Goal: Task Accomplishment & Management: Manage account settings

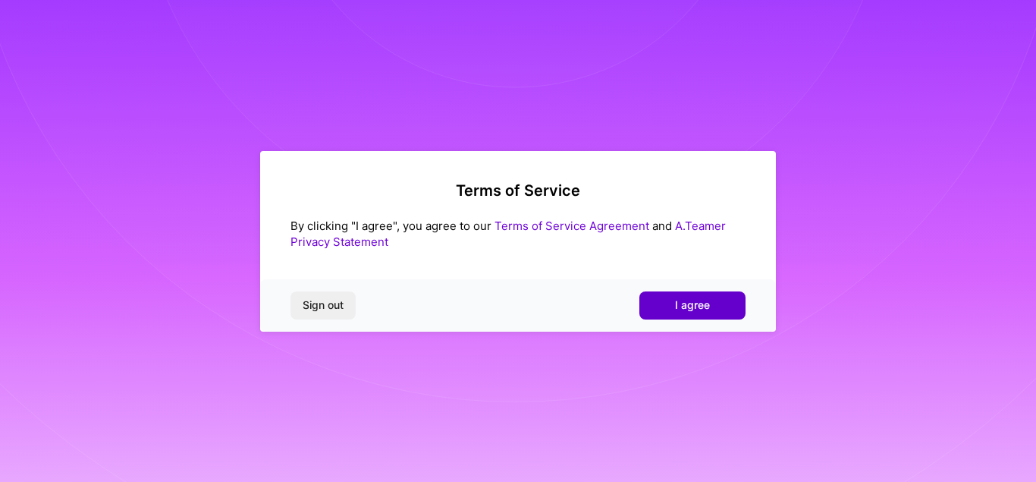
click at [649, 306] on button "I agree" at bounding box center [692, 304] width 106 height 27
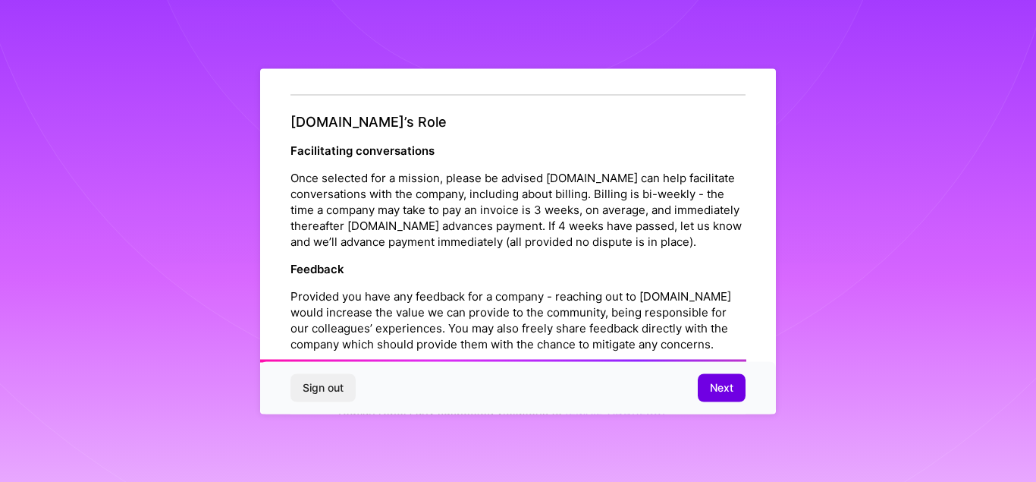
scroll to position [1742, 0]
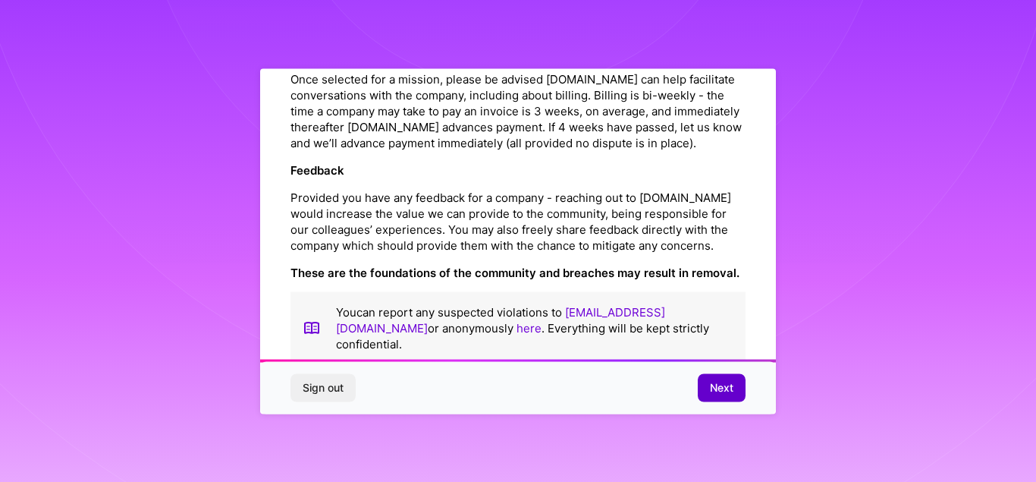
click at [731, 385] on span "Next" at bounding box center [722, 387] width 24 height 15
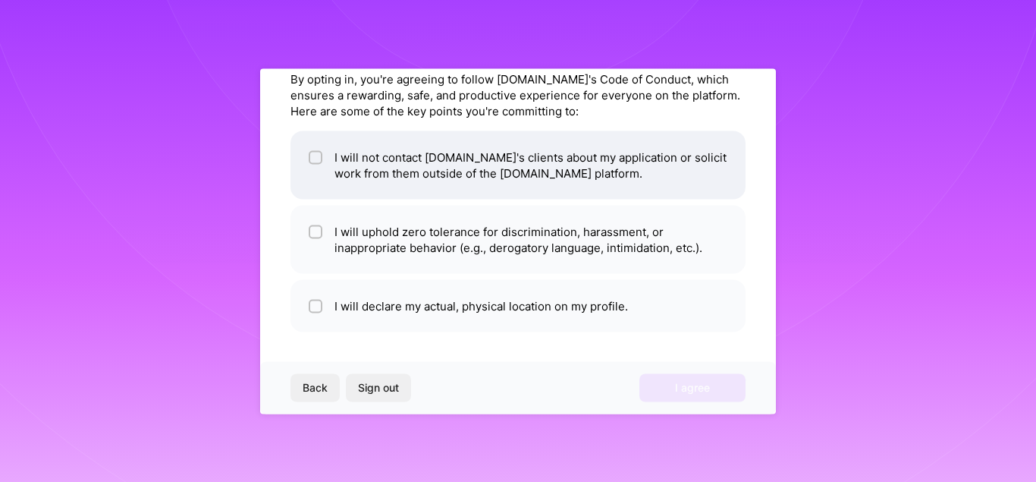
click at [364, 163] on li "I will not contact A.Team's clients about my application or solicit work from t…" at bounding box center [518, 164] width 455 height 68
checkbox input "true"
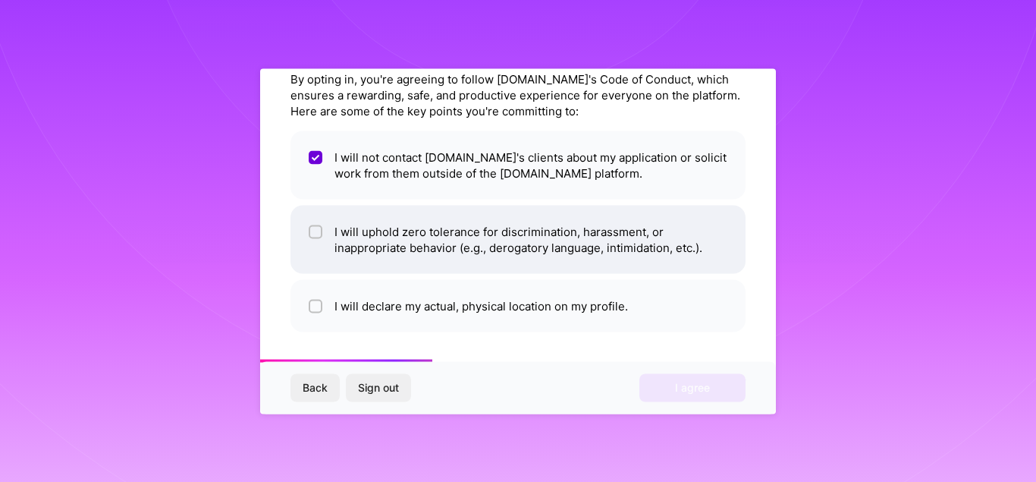
click at [347, 235] on li "I will uphold zero tolerance for discrimination, harassment, or inappropriate b…" at bounding box center [518, 239] width 455 height 68
checkbox input "true"
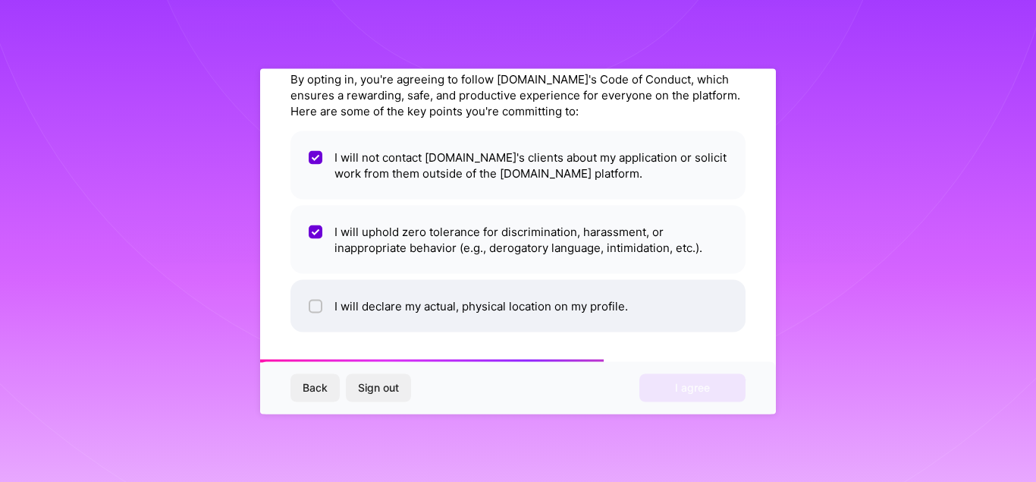
click at [357, 288] on li "I will declare my actual, physical location on my profile." at bounding box center [518, 305] width 455 height 52
checkbox input "true"
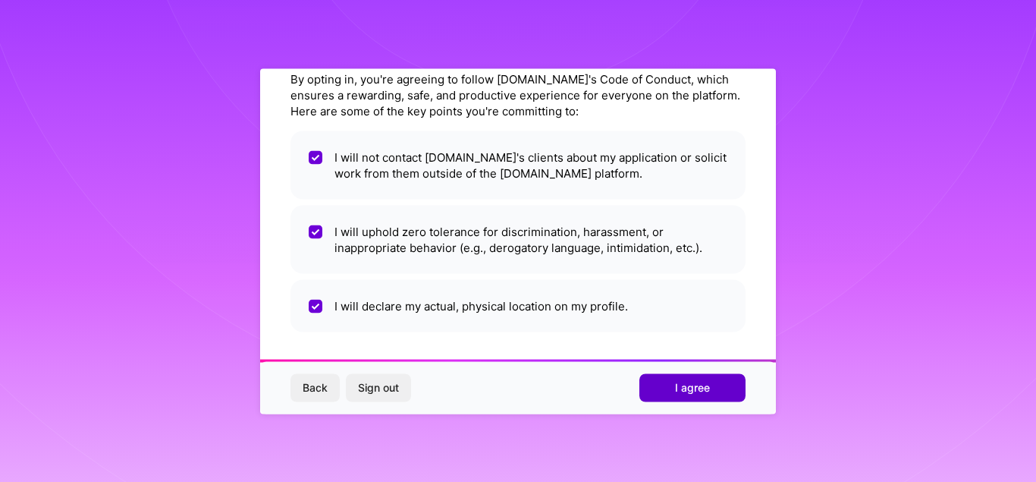
click at [709, 392] on span "I agree" at bounding box center [692, 387] width 35 height 15
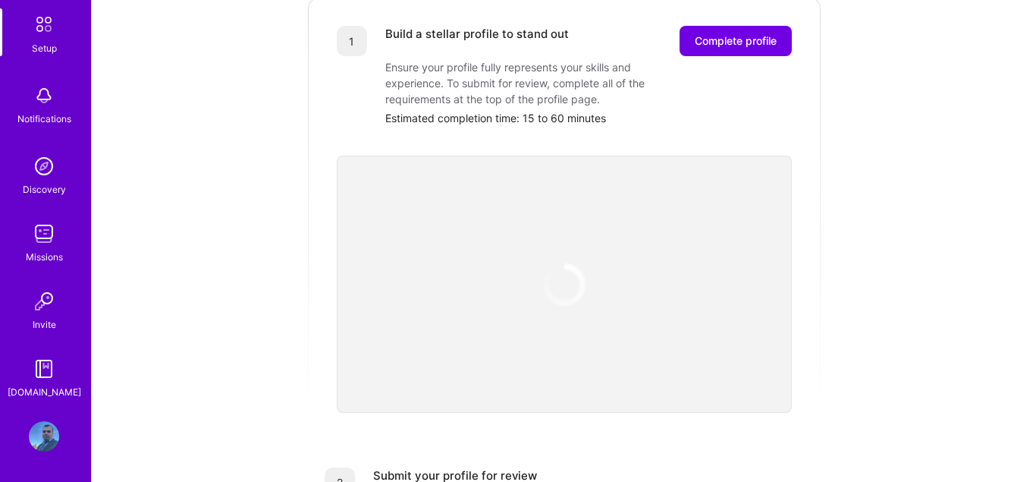
scroll to position [232, 0]
click at [46, 429] on img at bounding box center [44, 436] width 30 height 30
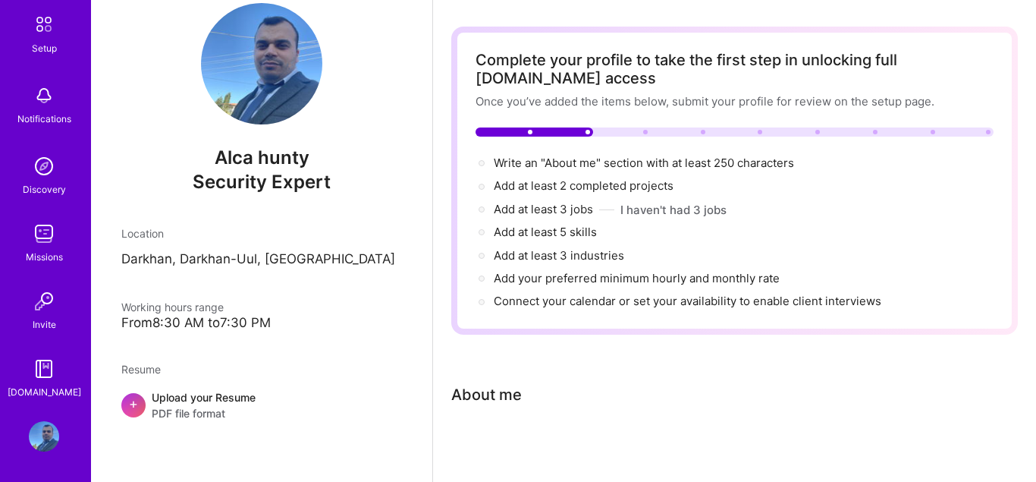
scroll to position [92, 0]
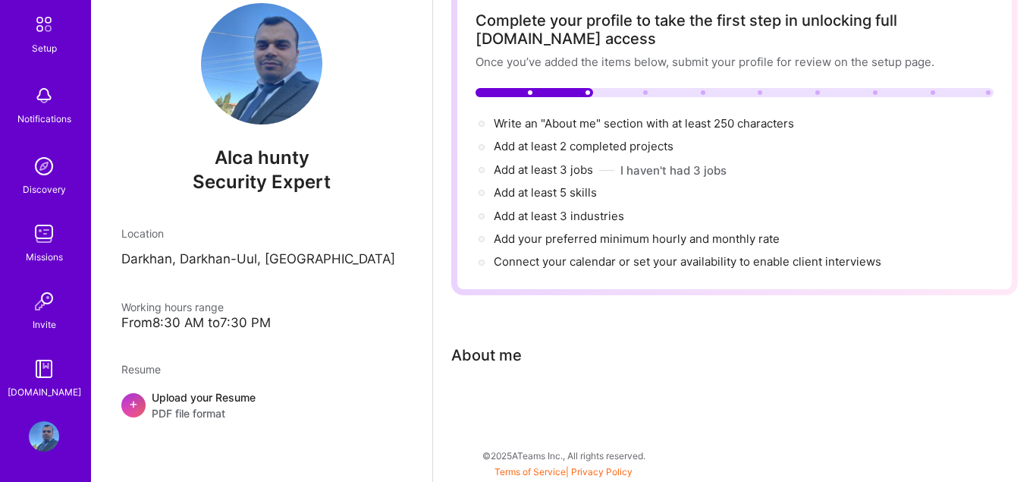
click at [58, 433] on img at bounding box center [44, 436] width 30 height 30
click at [41, 426] on img at bounding box center [44, 436] width 30 height 30
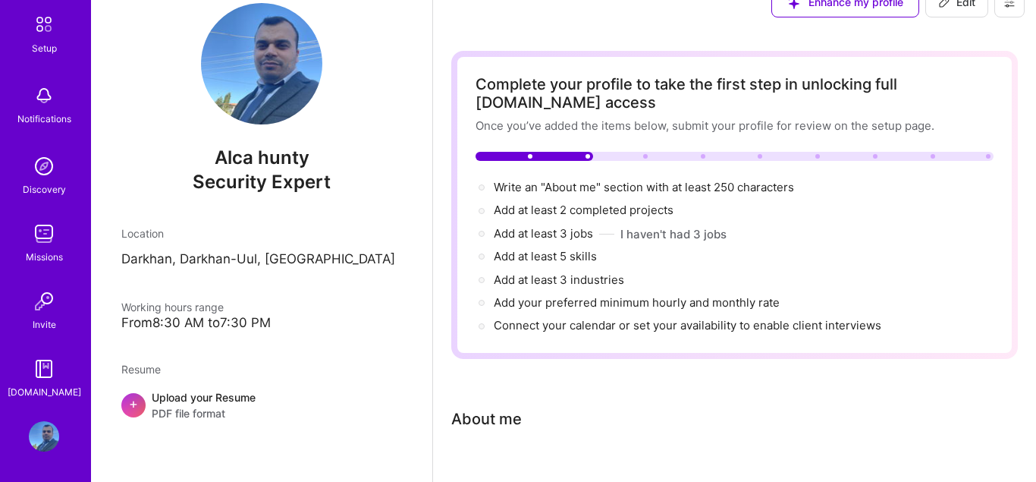
scroll to position [0, 0]
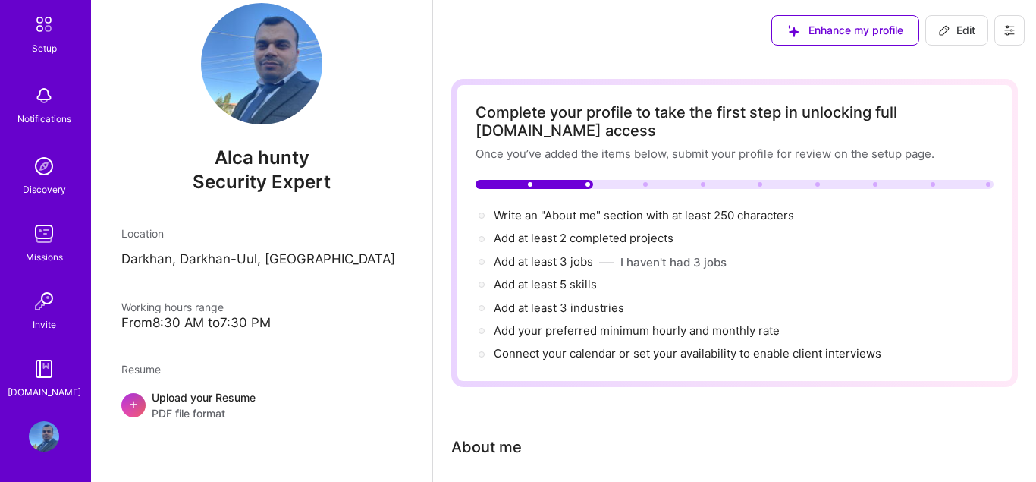
click at [970, 34] on span "Edit" at bounding box center [956, 30] width 37 height 15
select select "US"
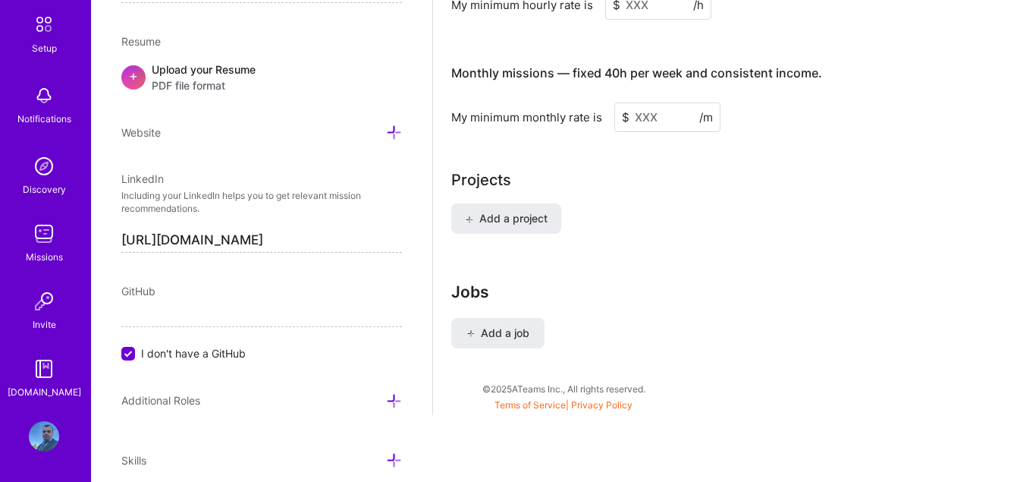
scroll to position [592, 0]
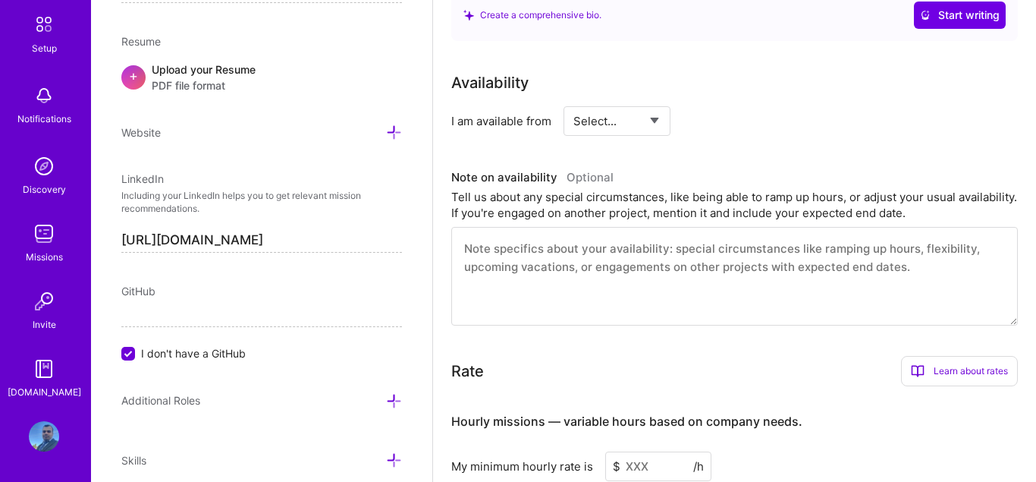
click at [40, 421] on div at bounding box center [44, 436] width 30 height 30
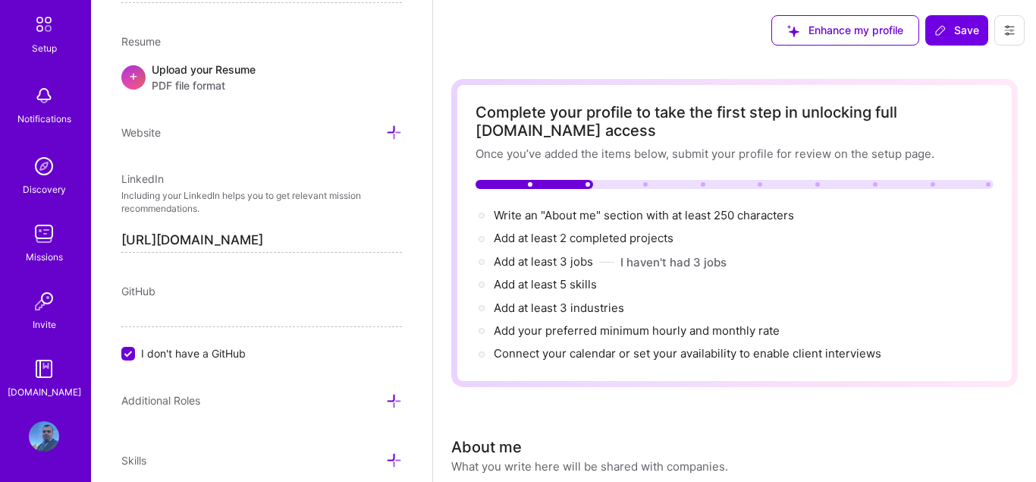
scroll to position [732, 0]
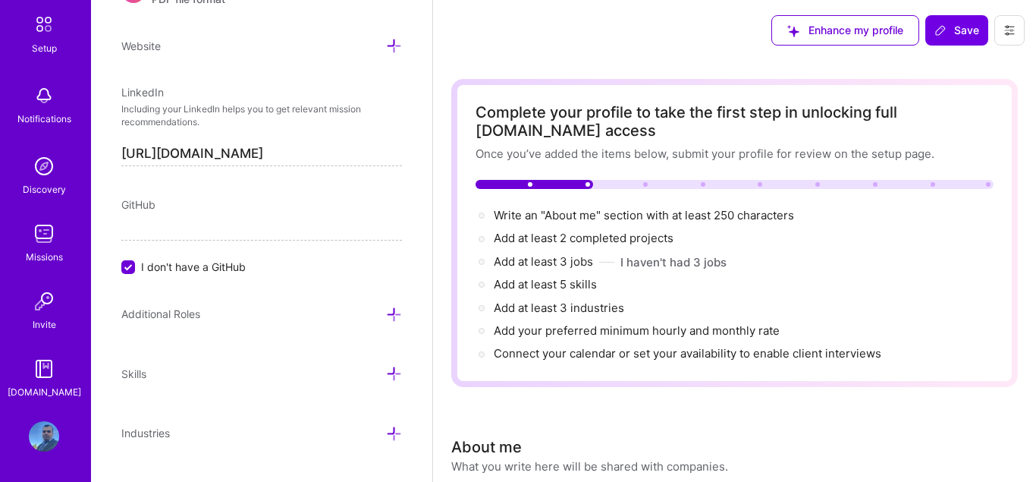
click at [331, 162] on input "https://linkedin.com/in/ozan-agdepe" at bounding box center [261, 154] width 281 height 24
click at [350, 159] on input "https://linkedin.com/in/ozan-agdepe" at bounding box center [261, 154] width 281 height 24
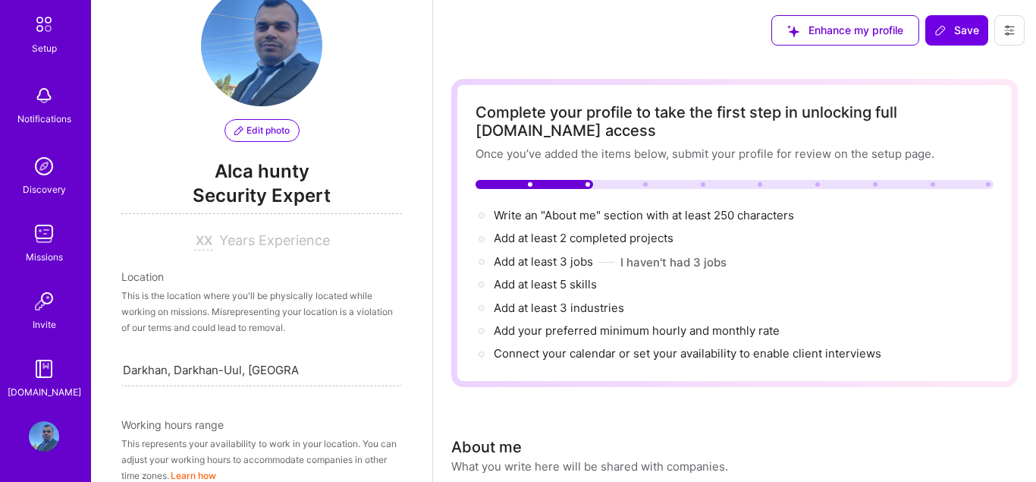
scroll to position [0, 0]
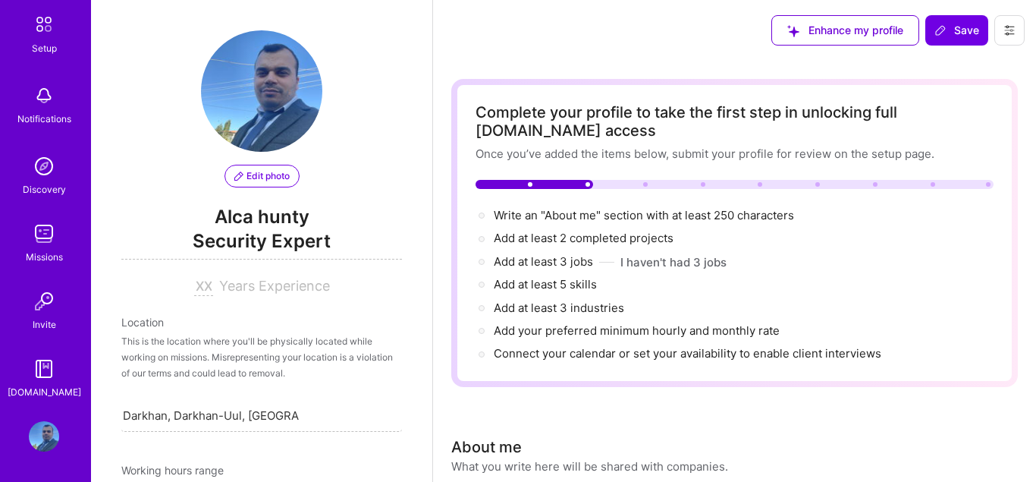
click at [281, 178] on span "Edit photo" at bounding box center [261, 176] width 55 height 14
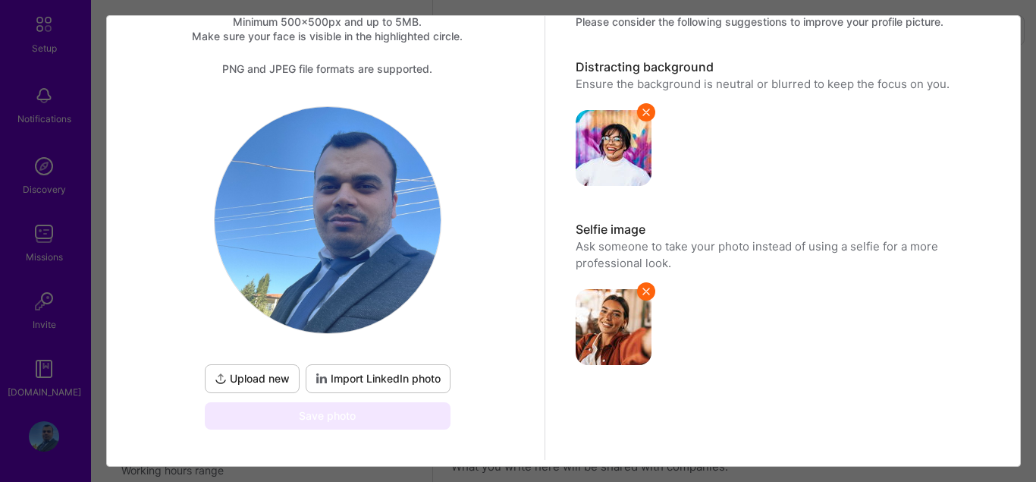
scroll to position [124, 0]
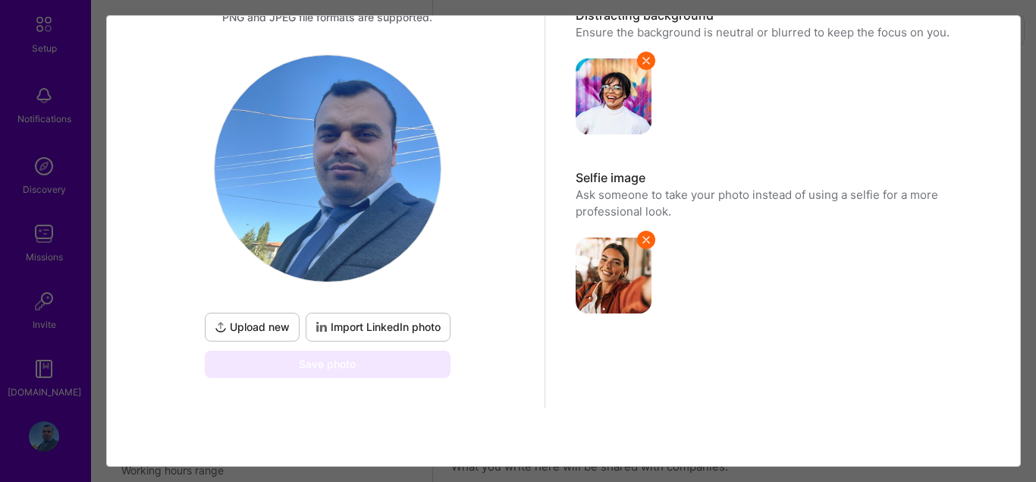
click at [269, 319] on span "Upload new" at bounding box center [252, 326] width 75 height 15
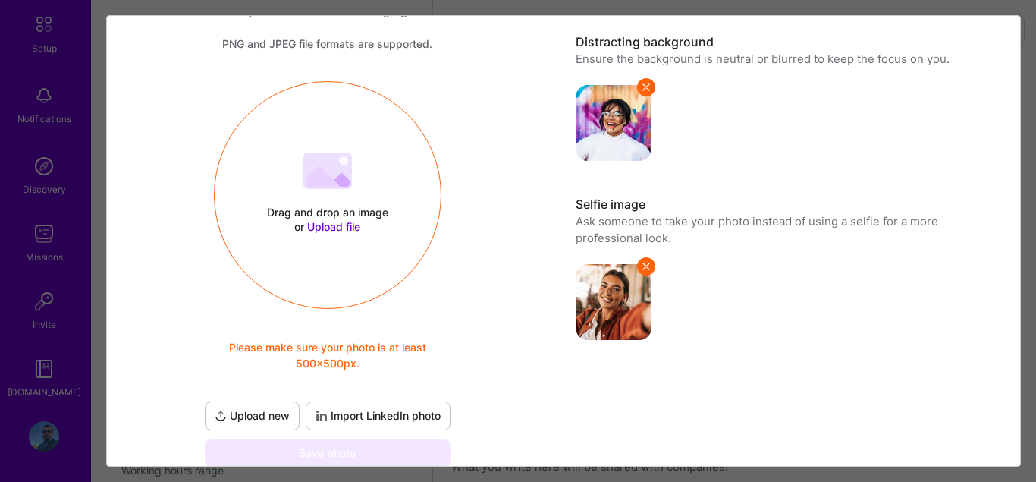
scroll to position [173, 0]
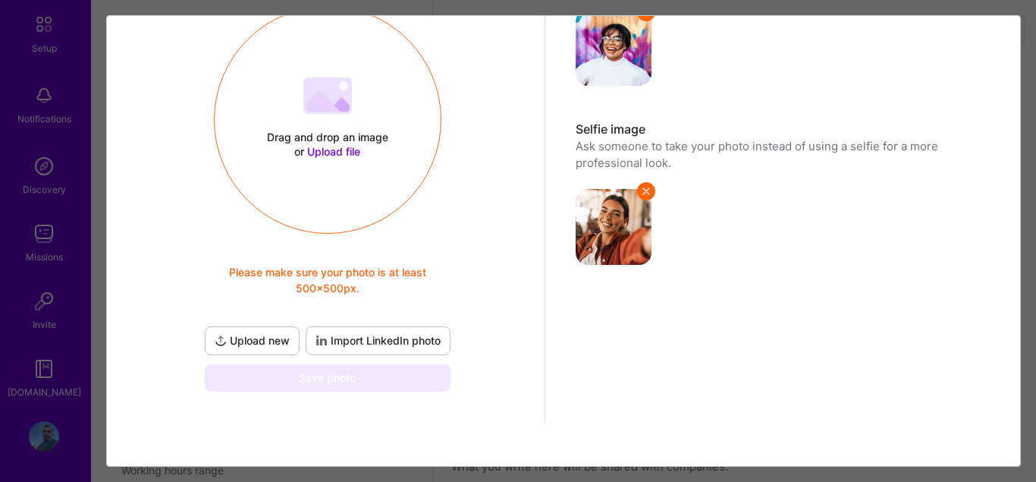
click at [257, 342] on span "Upload new" at bounding box center [252, 340] width 75 height 15
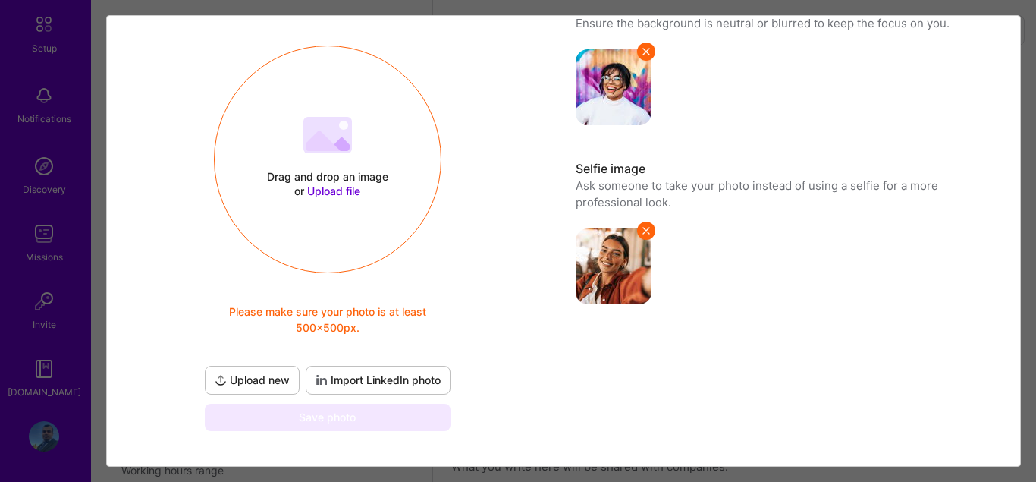
scroll to position [187, 0]
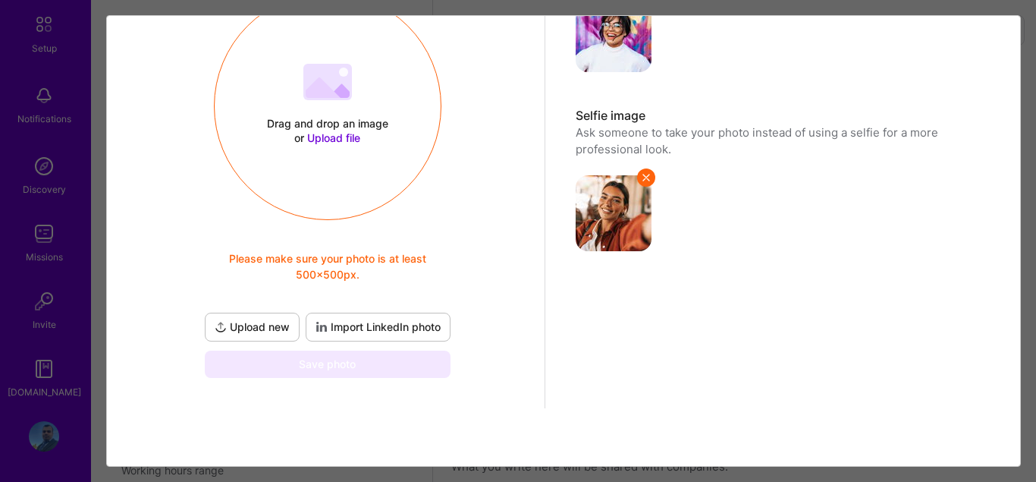
click at [319, 277] on span "Please make sure your photo is at least 500x500px." at bounding box center [328, 266] width 252 height 32
click at [251, 328] on span "Upload new" at bounding box center [252, 326] width 75 height 15
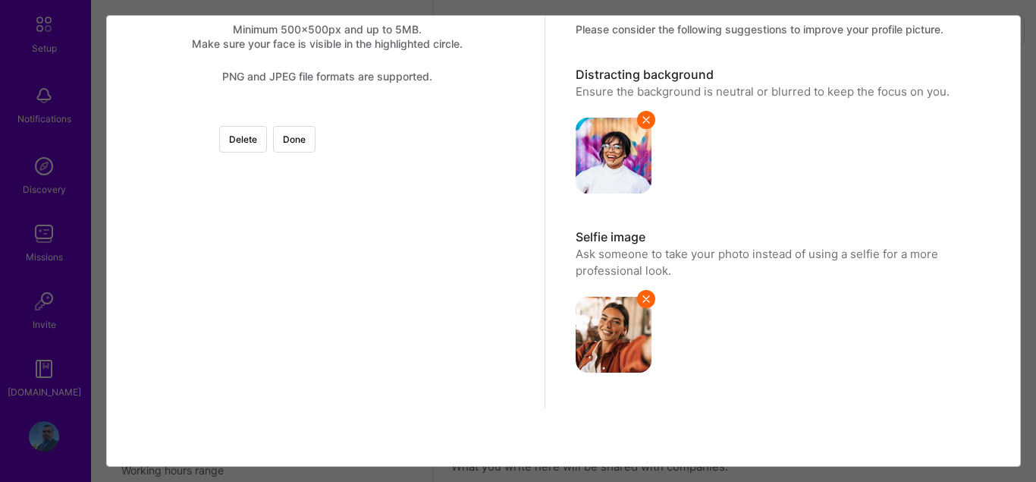
scroll to position [181, 0]
click at [316, 126] on button "Done" at bounding box center [294, 139] width 42 height 27
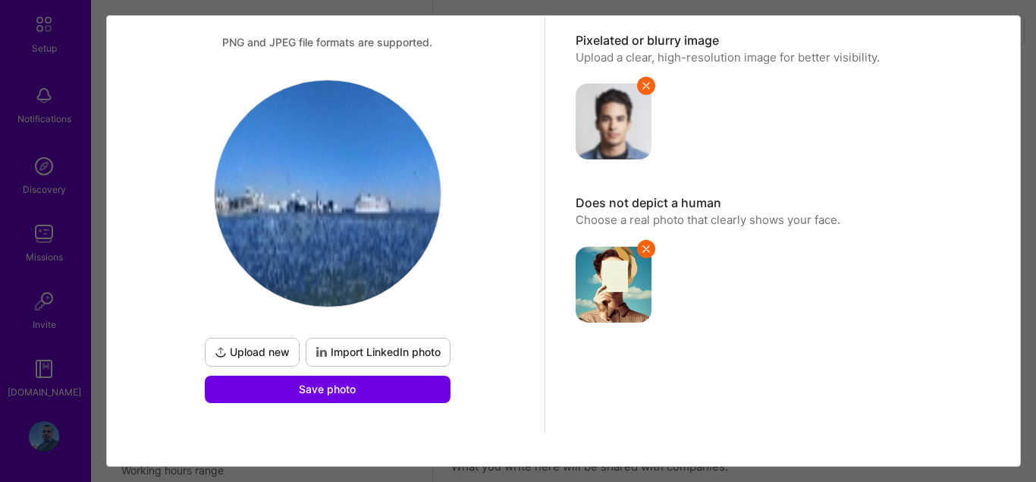
scroll to position [124, 0]
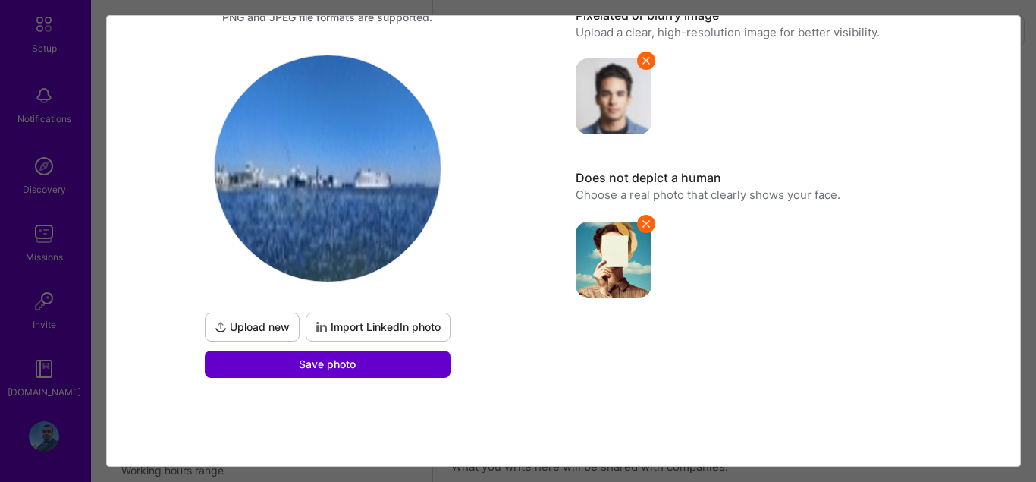
click at [347, 364] on span "Save photo" at bounding box center [327, 364] width 57 height 15
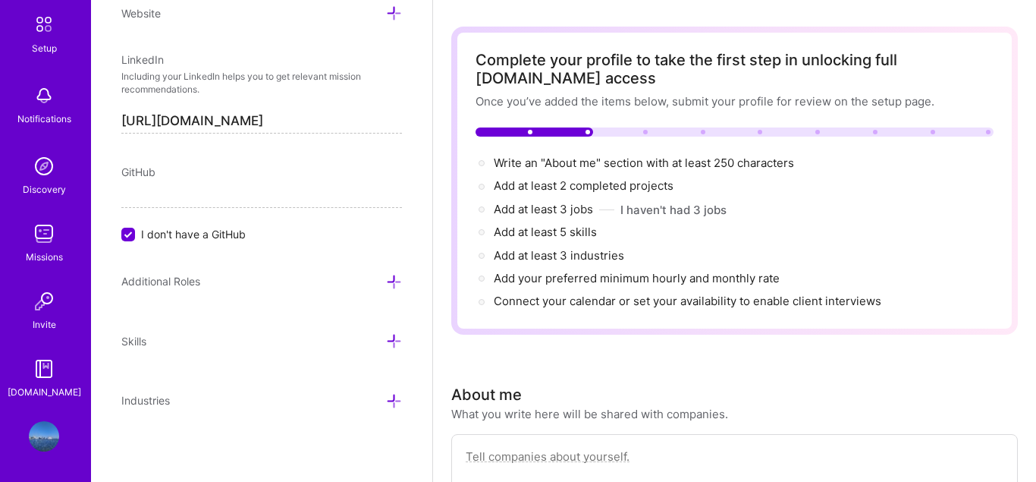
scroll to position [77, 0]
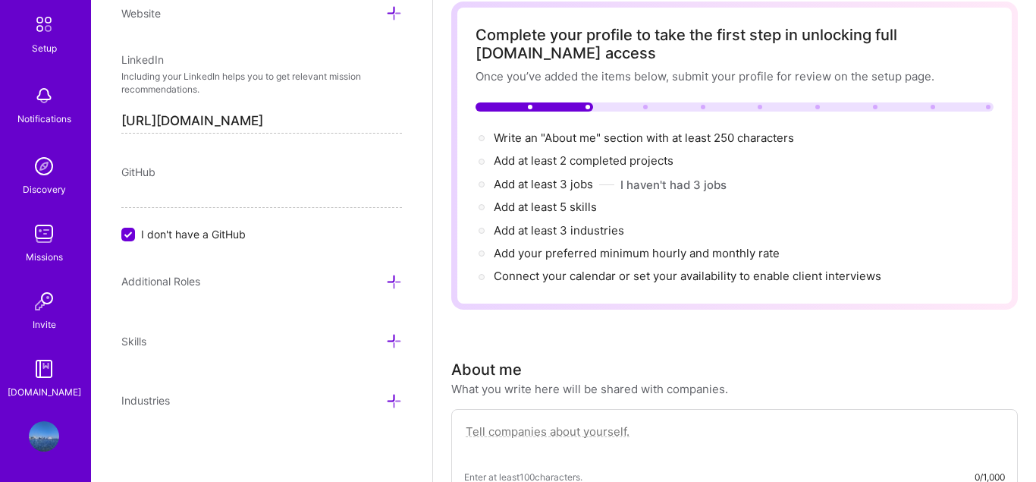
click at [49, 440] on img at bounding box center [44, 436] width 30 height 30
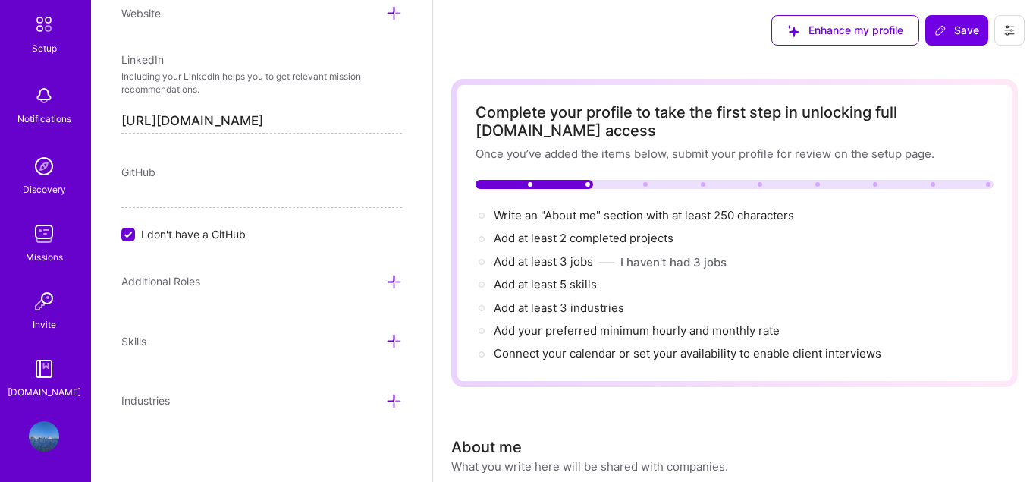
click at [999, 36] on button at bounding box center [1009, 30] width 30 height 30
click at [950, 74] on button "Settings" at bounding box center [968, 65] width 114 height 39
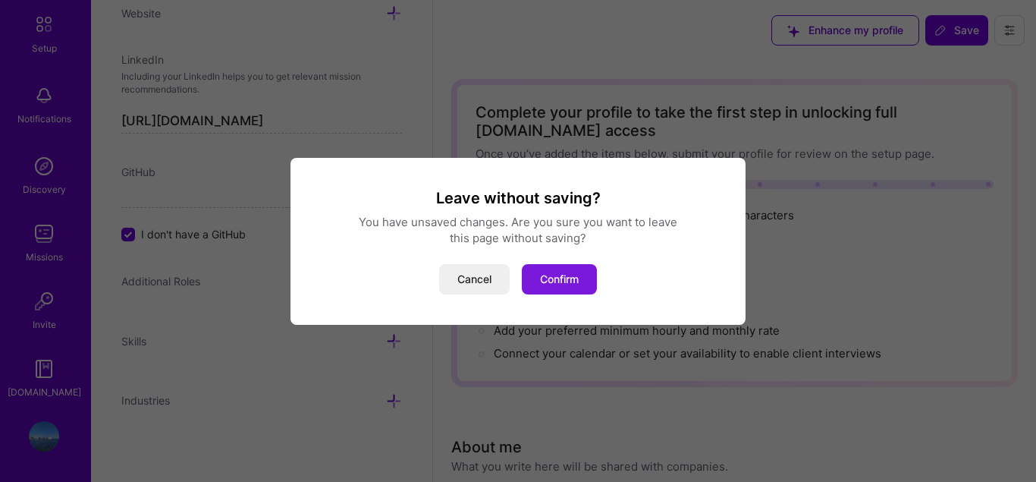
click at [558, 279] on button "Confirm" at bounding box center [559, 279] width 75 height 30
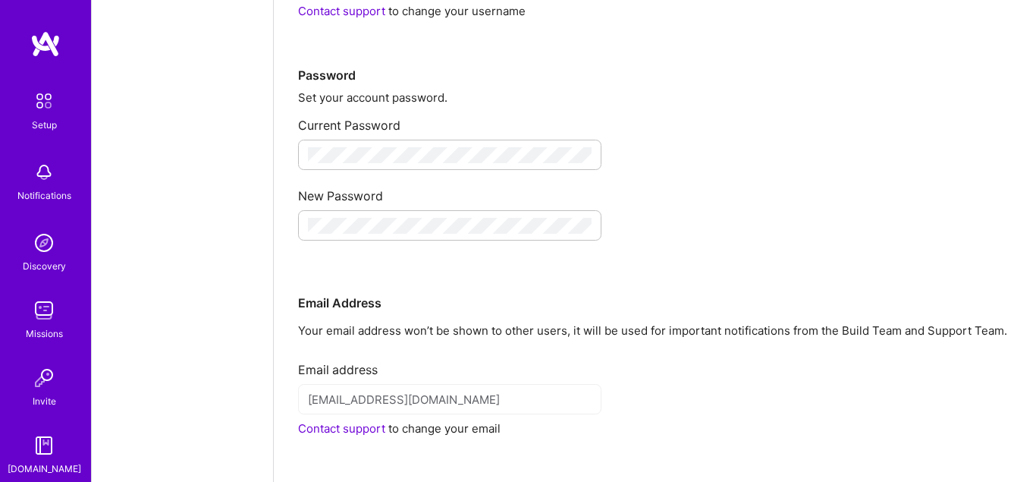
scroll to position [232, 0]
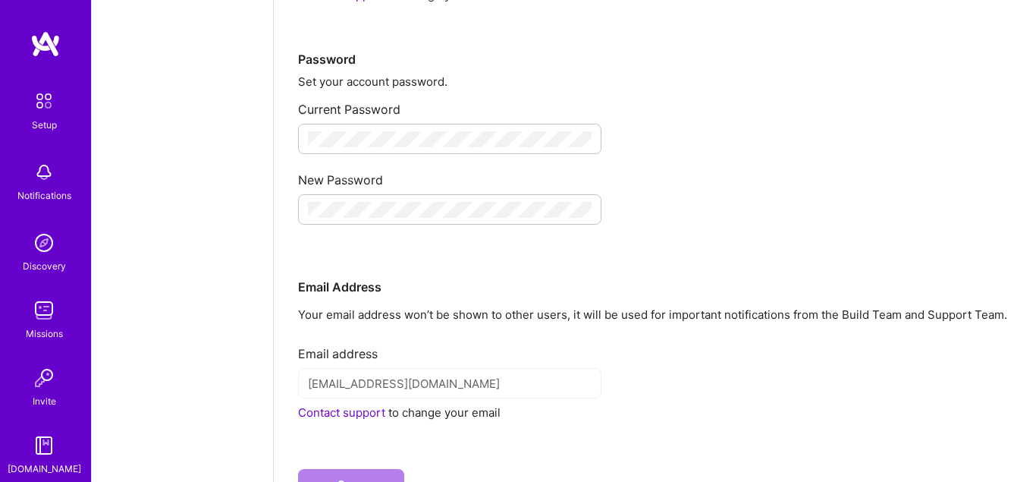
click at [381, 196] on div at bounding box center [449, 209] width 303 height 30
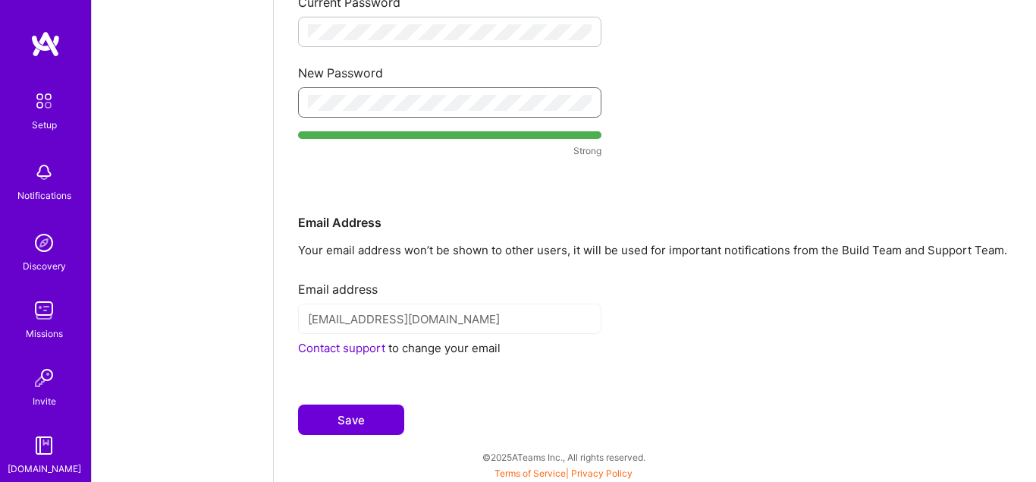
scroll to position [341, 0]
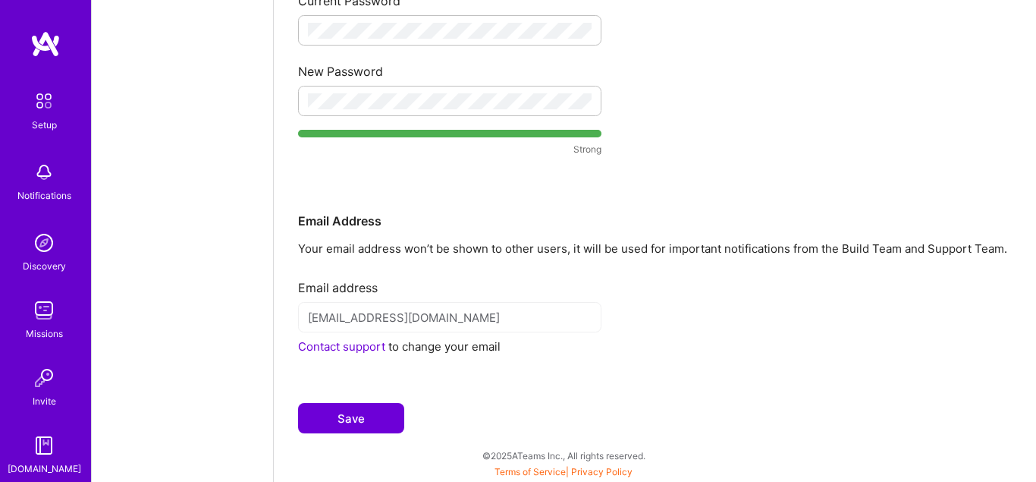
click at [369, 407] on button "Save" at bounding box center [351, 418] width 106 height 30
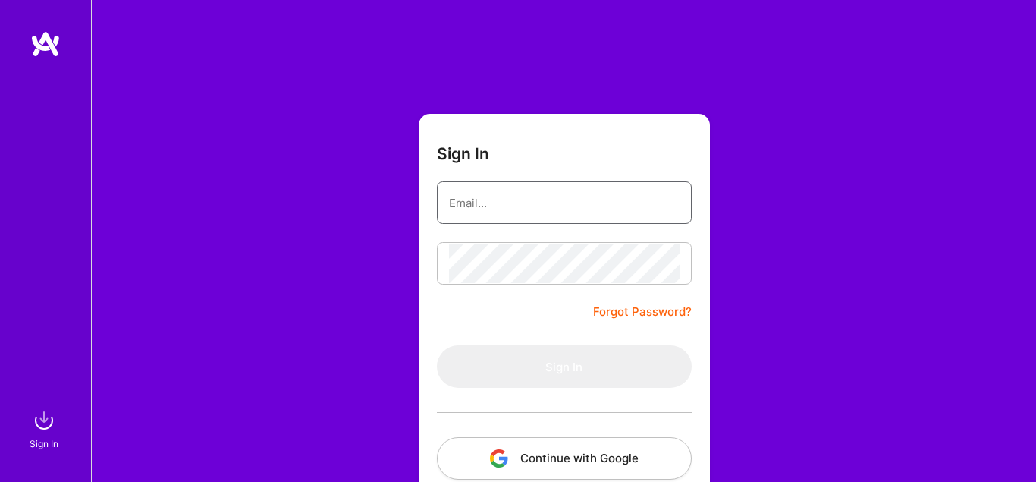
click at [498, 203] on input "email" at bounding box center [564, 203] width 231 height 39
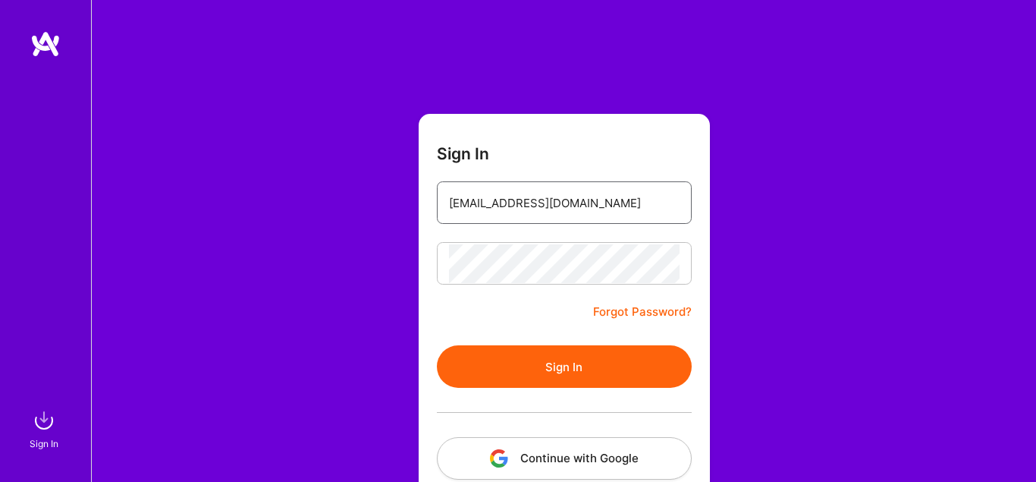
type input "[EMAIL_ADDRESS][DOMAIN_NAME]"
click at [598, 360] on button "Sign In" at bounding box center [564, 366] width 255 height 42
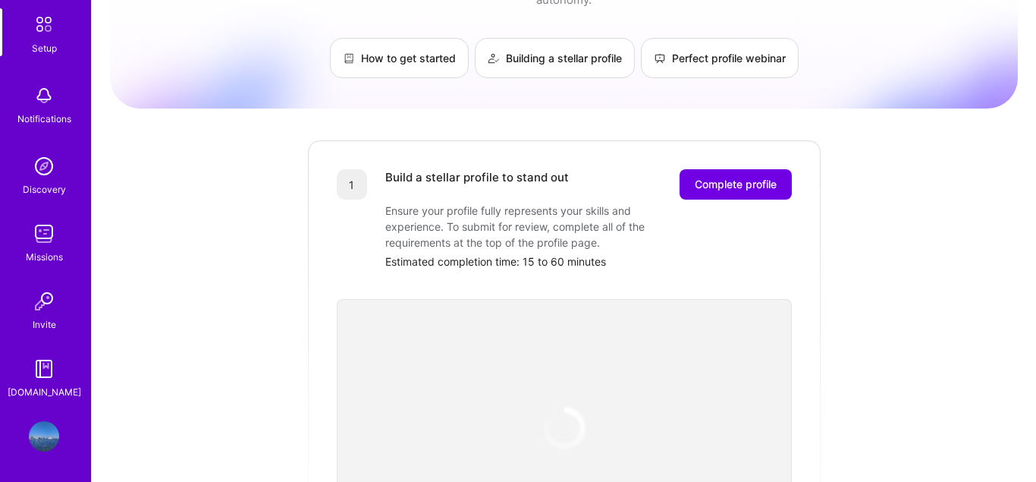
scroll to position [232, 0]
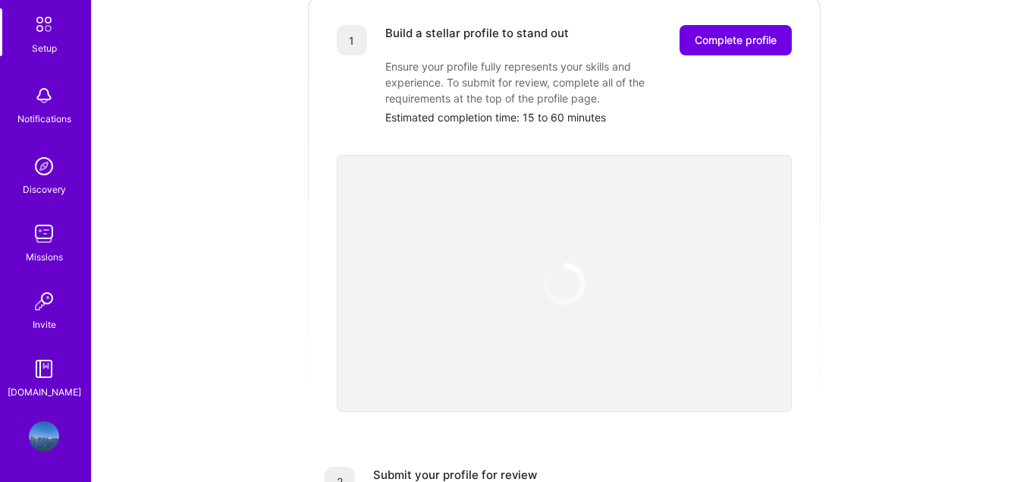
click at [44, 435] on img at bounding box center [44, 436] width 30 height 30
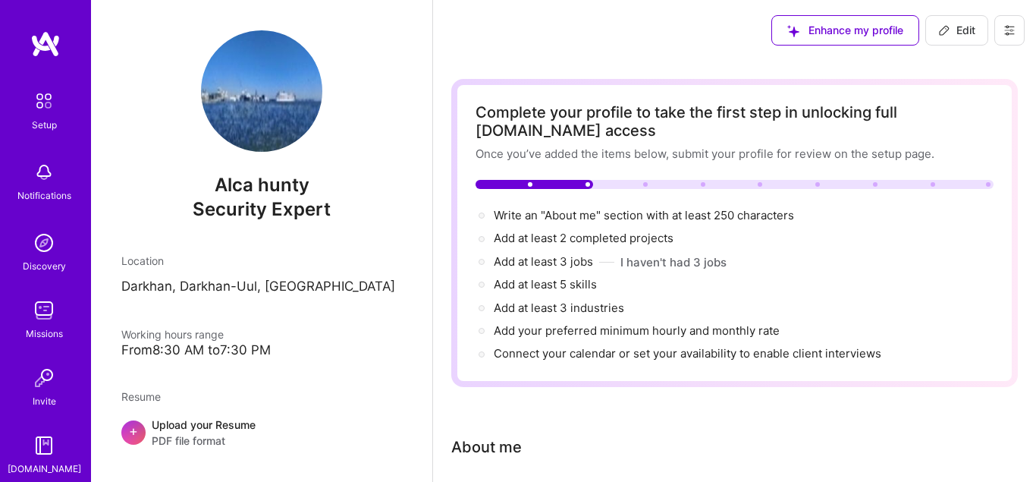
click at [1010, 30] on icon at bounding box center [1009, 31] width 9 height 2
click at [957, 63] on button "Settings" at bounding box center [968, 65] width 114 height 39
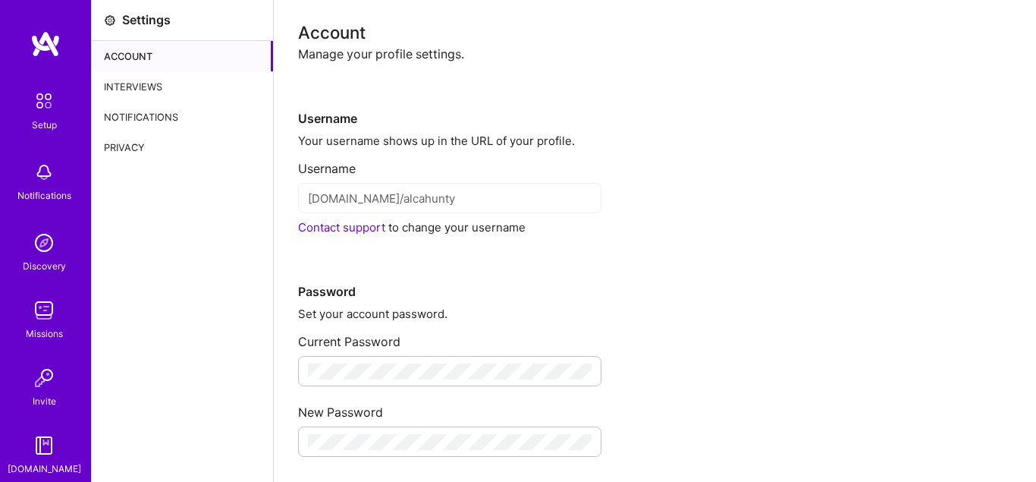
click at [394, 379] on div at bounding box center [449, 371] width 303 height 30
drag, startPoint x: 207, startPoint y: 317, endPoint x: 149, endPoint y: 159, distance: 168.2
click at [205, 316] on div "Settings Account Interviews Notifications Privacy" at bounding box center [183, 390] width 182 height 780
click at [126, 53] on div "Account" at bounding box center [182, 56] width 181 height 30
click at [355, 432] on div at bounding box center [449, 441] width 303 height 30
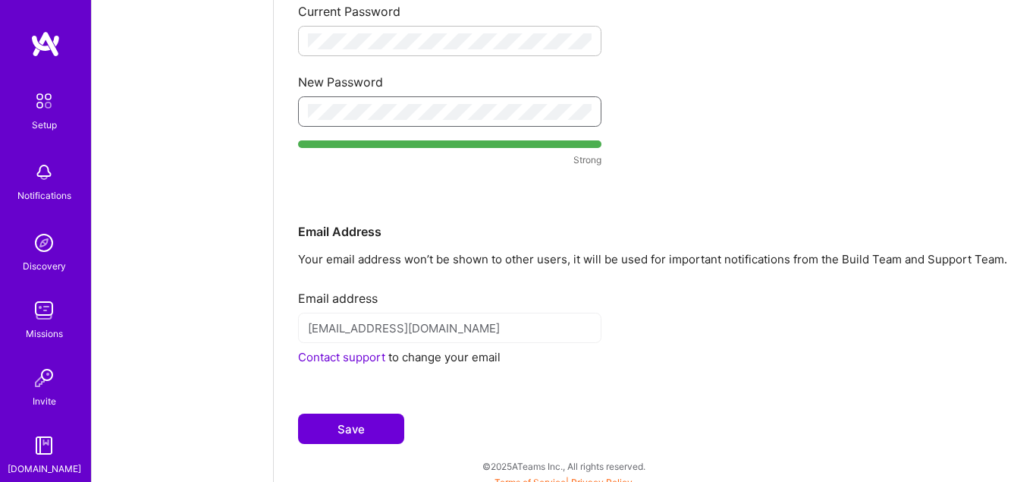
scroll to position [341, 0]
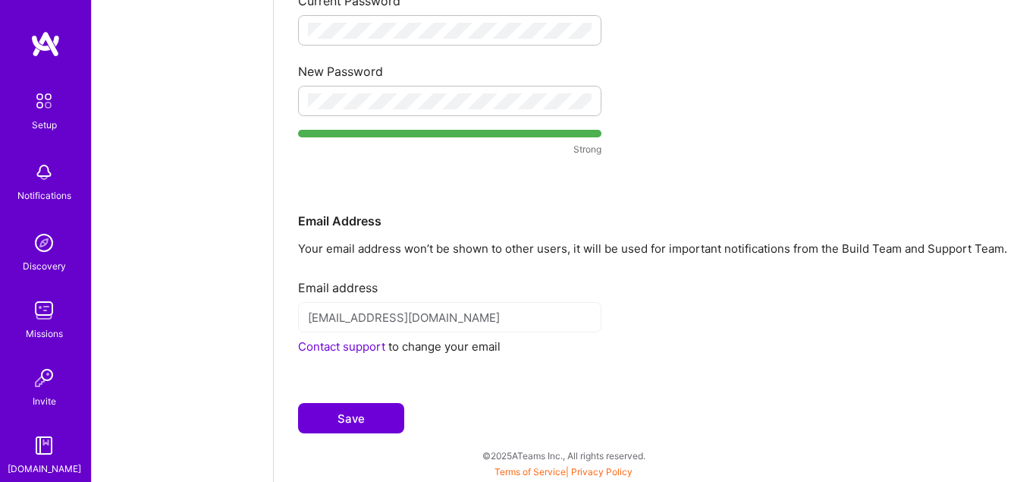
click at [367, 409] on button "Save" at bounding box center [351, 418] width 106 height 30
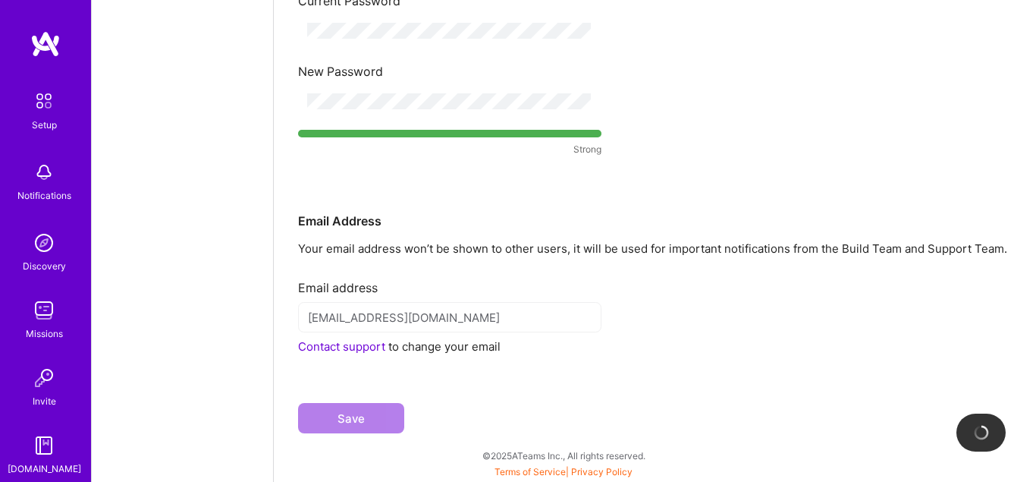
scroll to position [0, 0]
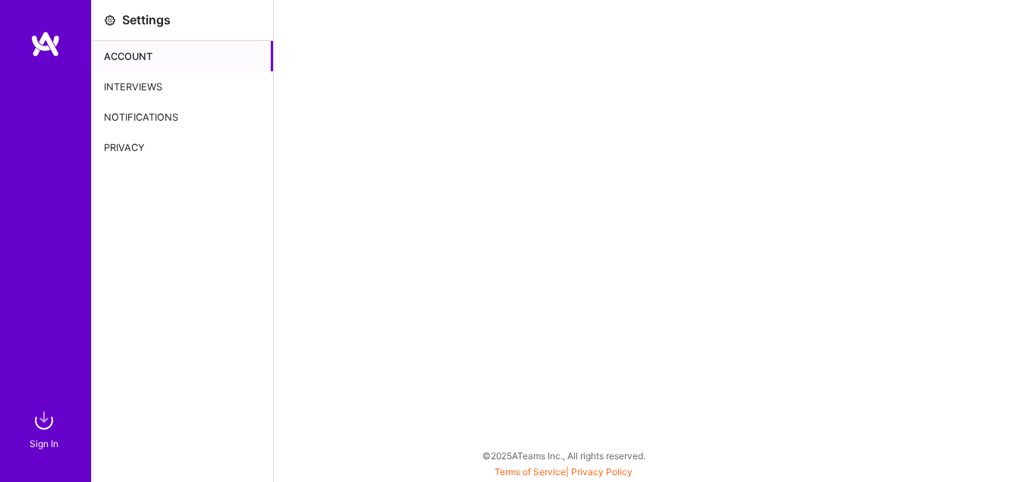
click at [127, 50] on div "Account" at bounding box center [182, 56] width 181 height 30
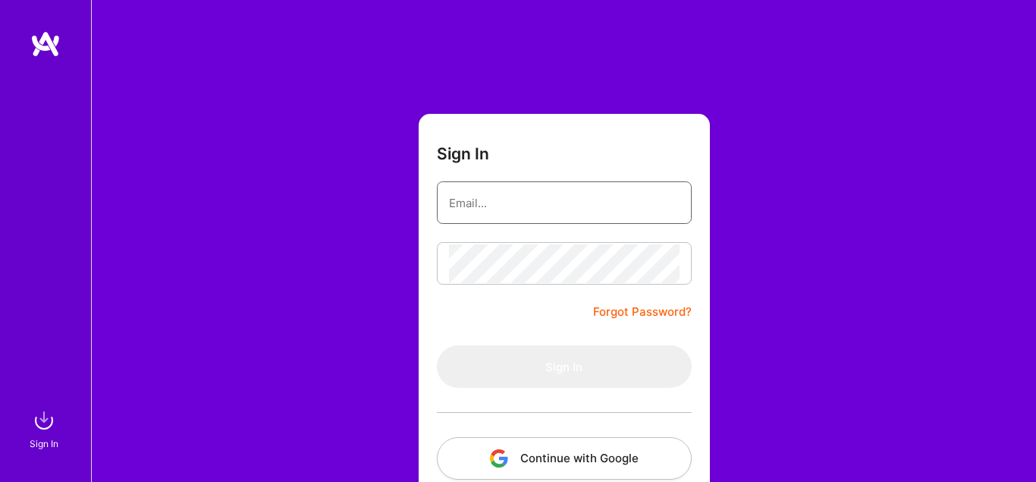
click at [498, 205] on input "email" at bounding box center [564, 203] width 231 height 39
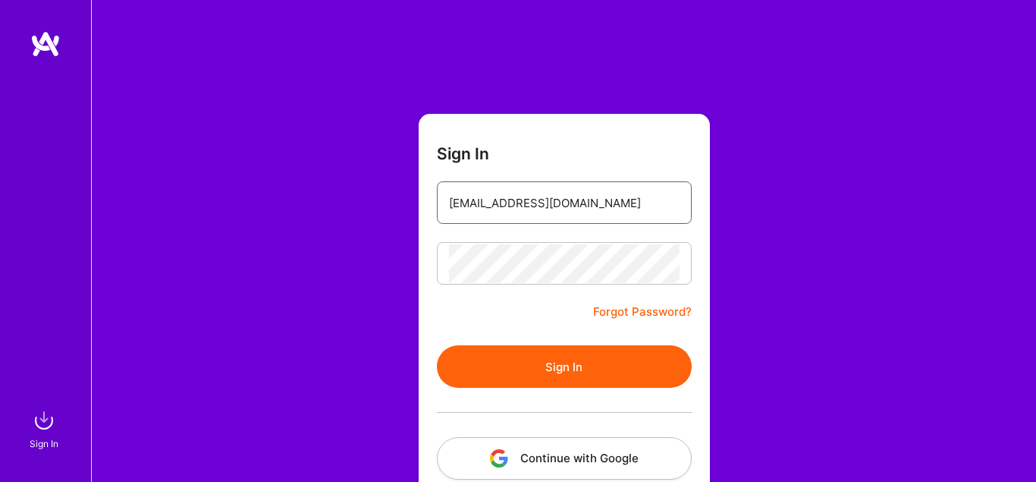
scroll to position [77, 0]
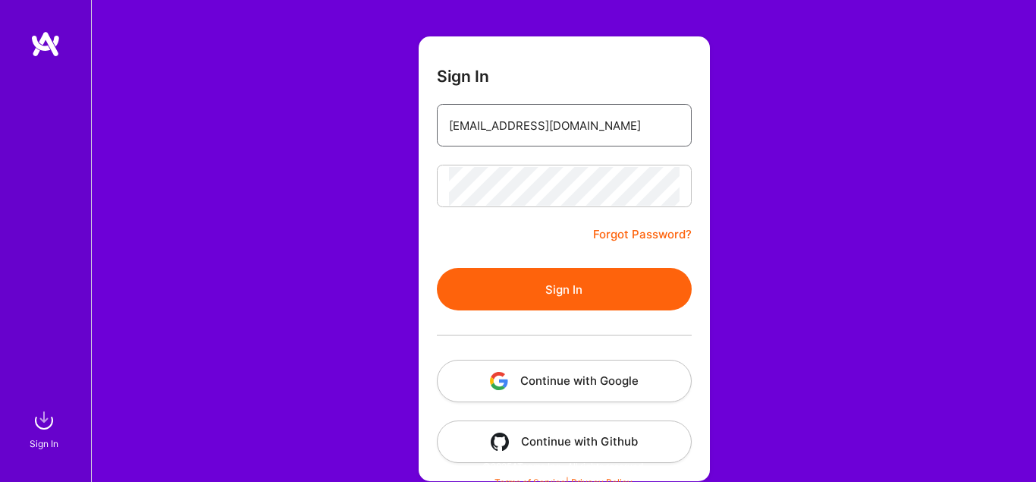
type input "[EMAIL_ADDRESS][DOMAIN_NAME]"
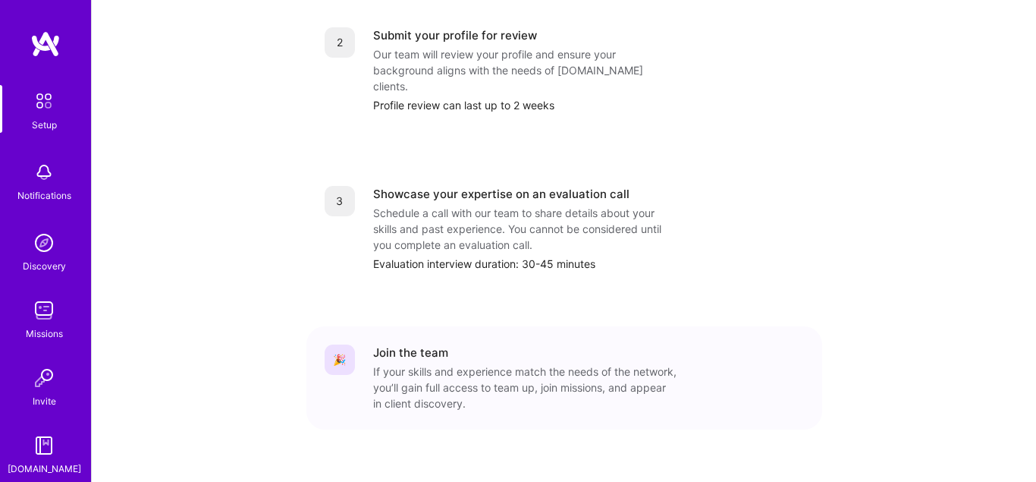
scroll to position [77, 0]
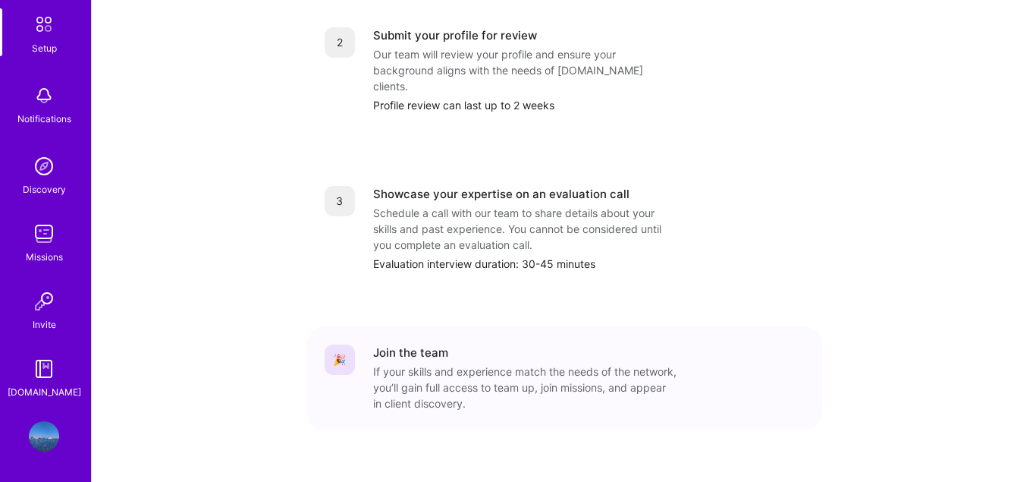
click at [25, 426] on div "Setup Notifications Discovery Missions Invite A.Guide Profile" at bounding box center [45, 241] width 91 height 482
click at [33, 426] on div at bounding box center [44, 436] width 30 height 30
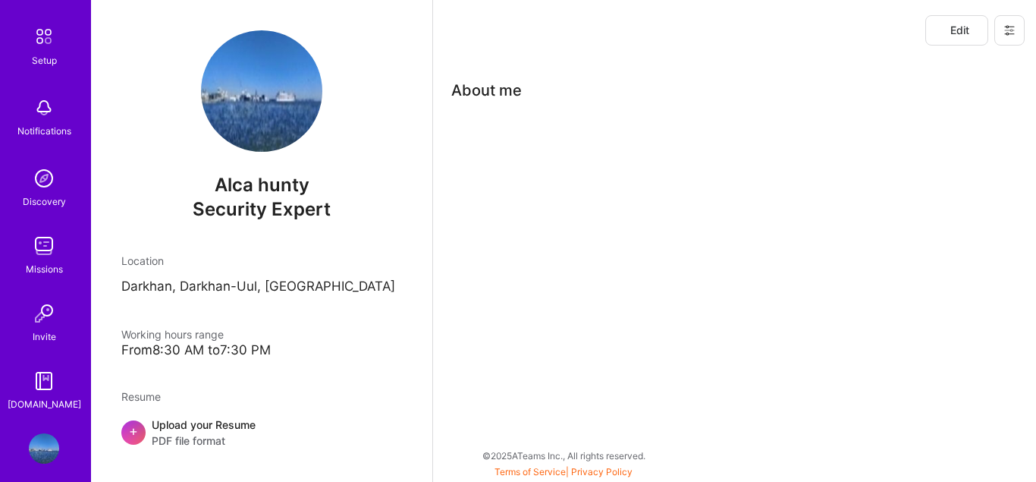
scroll to position [77, 0]
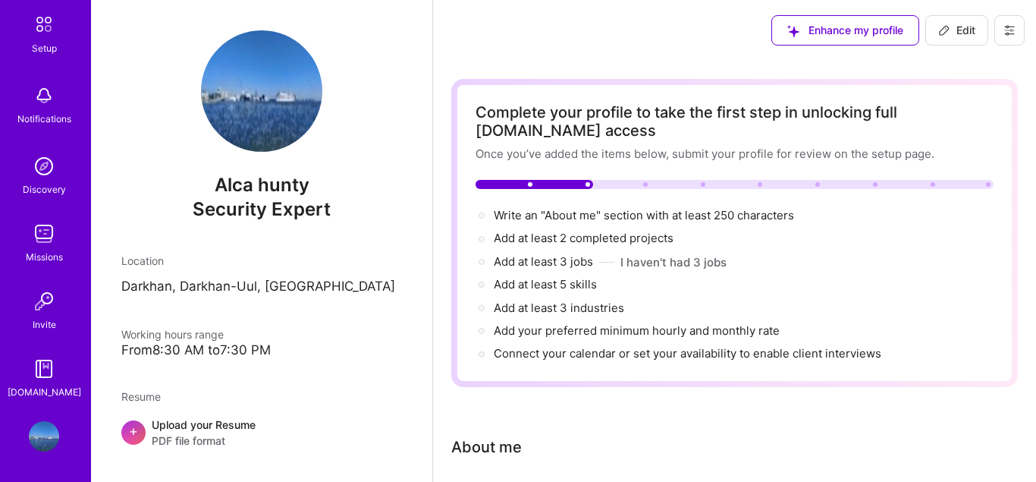
click at [1016, 33] on button at bounding box center [1009, 30] width 30 height 30
click at [953, 69] on button "Settings" at bounding box center [968, 65] width 114 height 39
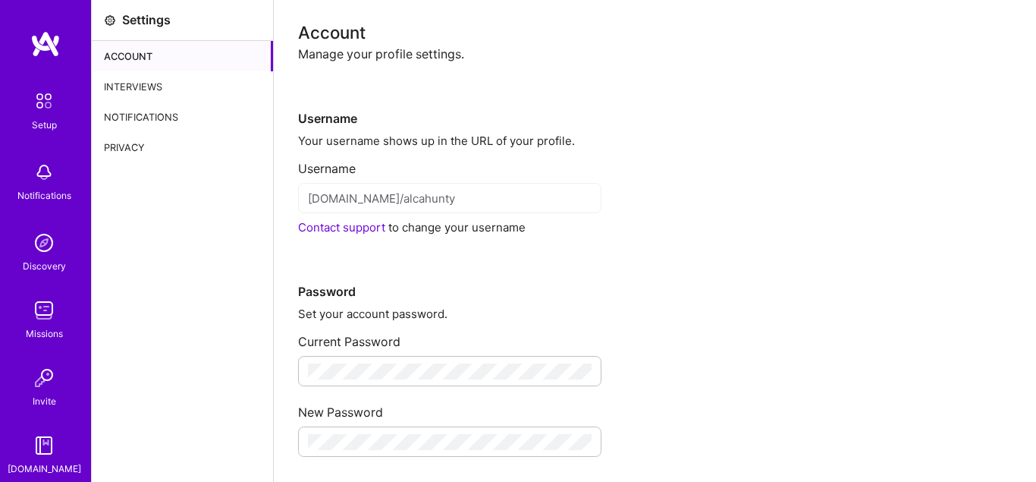
click at [130, 61] on div "Account" at bounding box center [182, 56] width 181 height 30
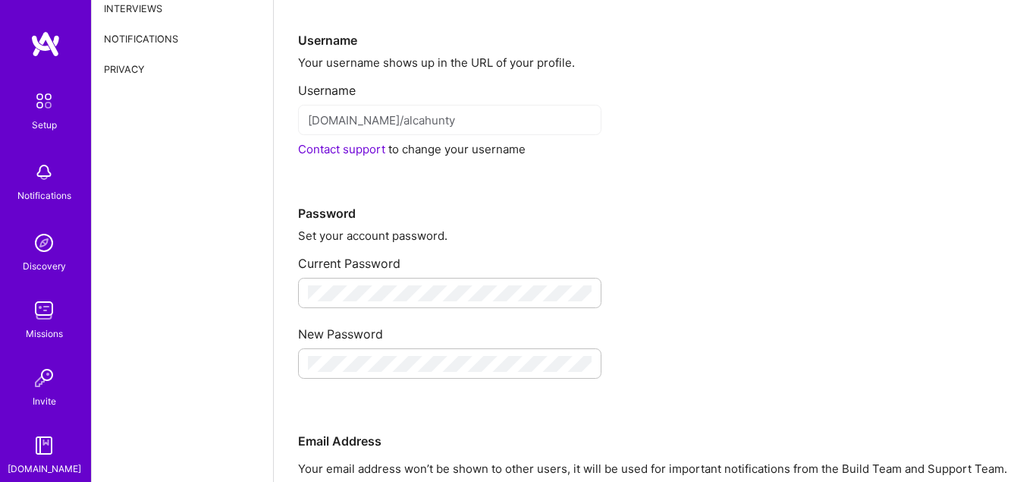
scroll to position [77, 0]
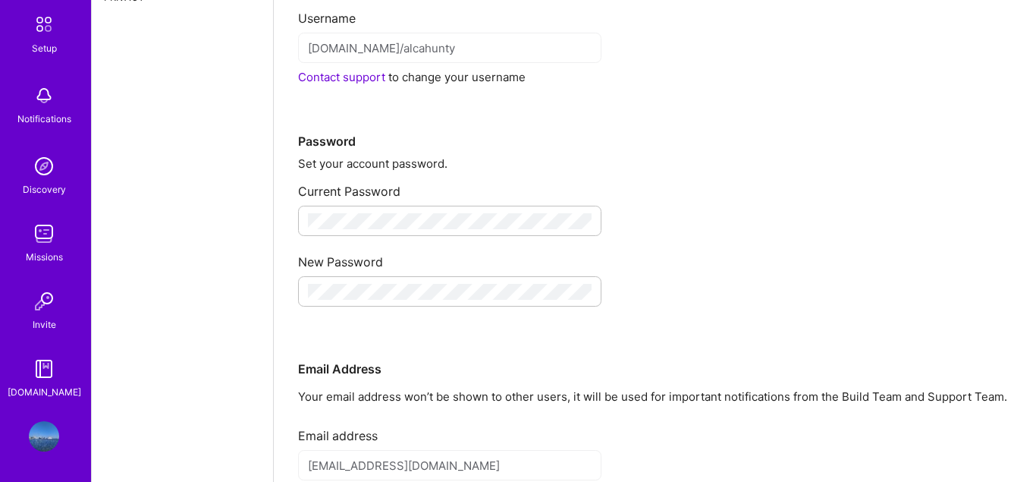
scroll to position [298, 0]
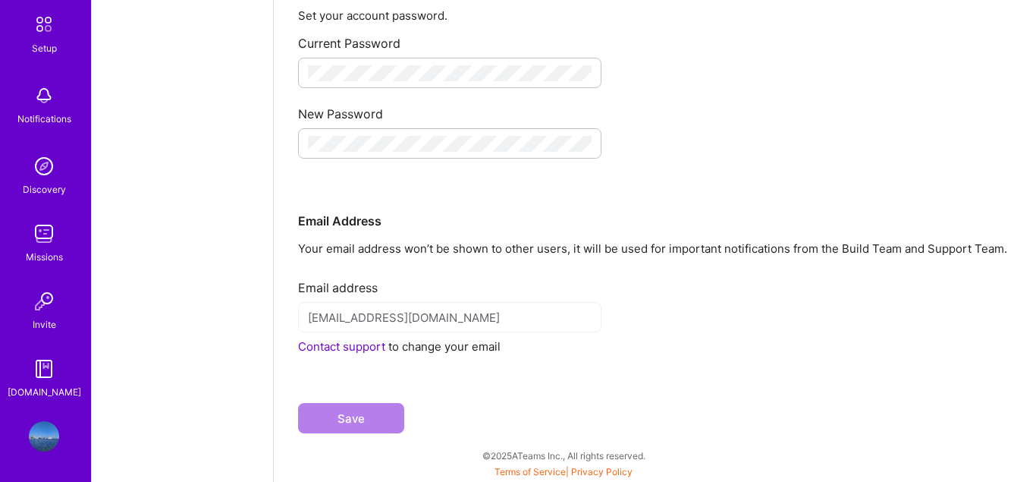
click at [51, 425] on img at bounding box center [44, 436] width 30 height 30
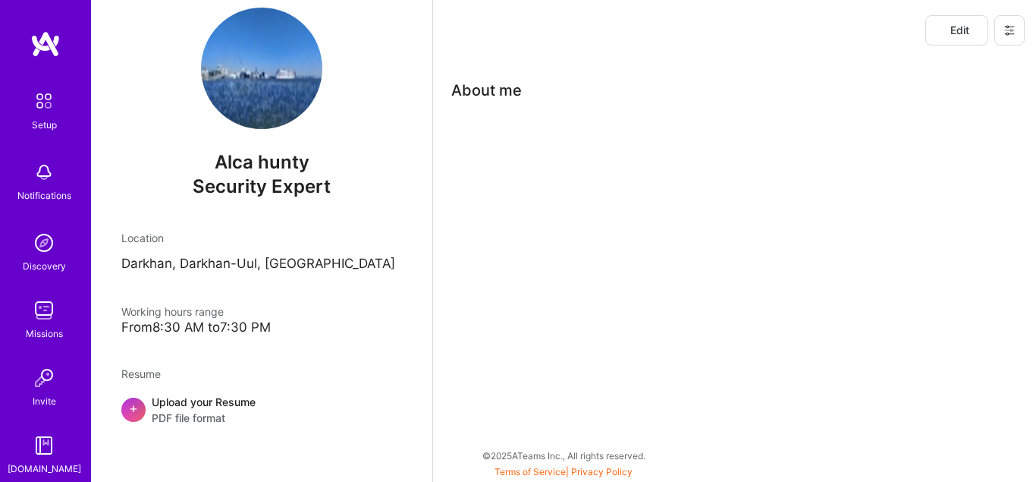
scroll to position [27, 0]
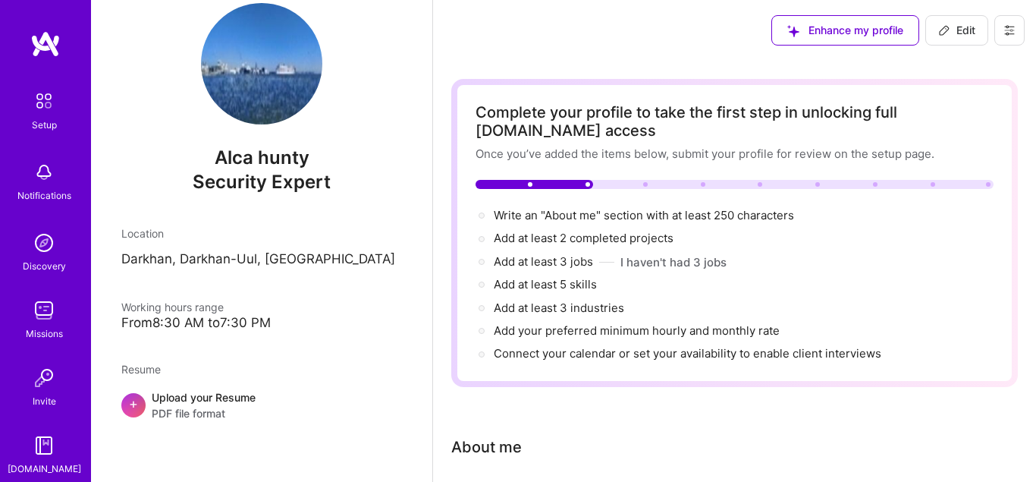
click at [1011, 29] on icon at bounding box center [1010, 30] width 12 height 12
click at [947, 68] on button "Settings" at bounding box center [968, 65] width 114 height 39
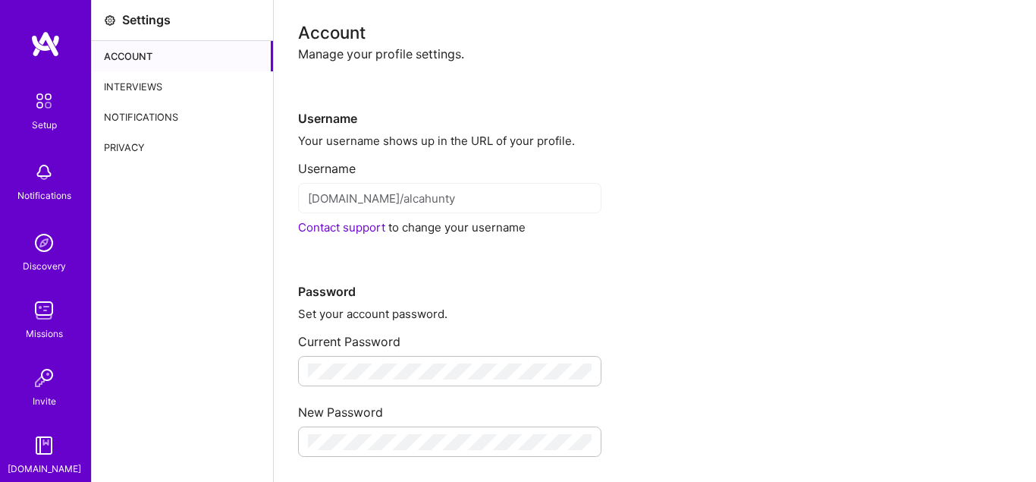
click at [126, 152] on div "Privacy" at bounding box center [182, 147] width 181 height 30
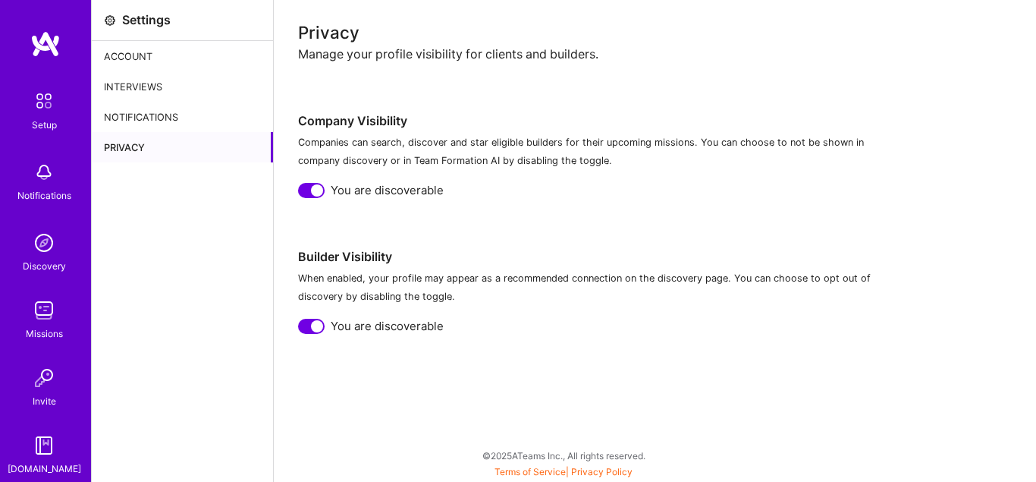
click at [146, 123] on div "Notifications" at bounding box center [182, 117] width 181 height 30
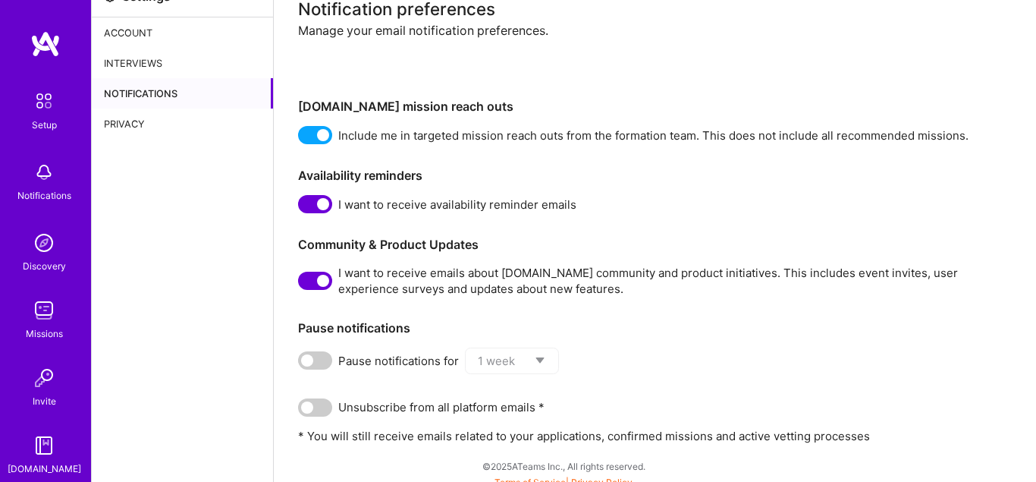
scroll to position [34, 0]
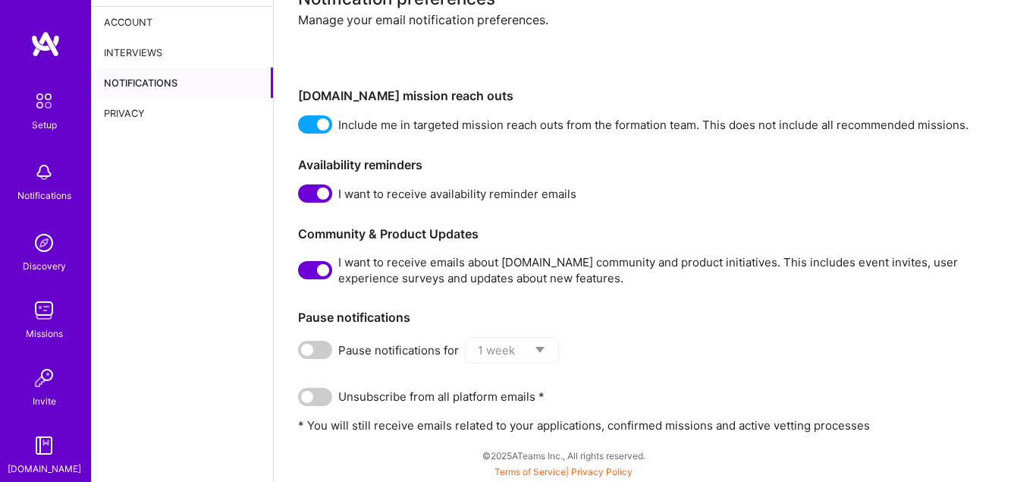
click at [134, 50] on div "Interviews" at bounding box center [182, 52] width 181 height 30
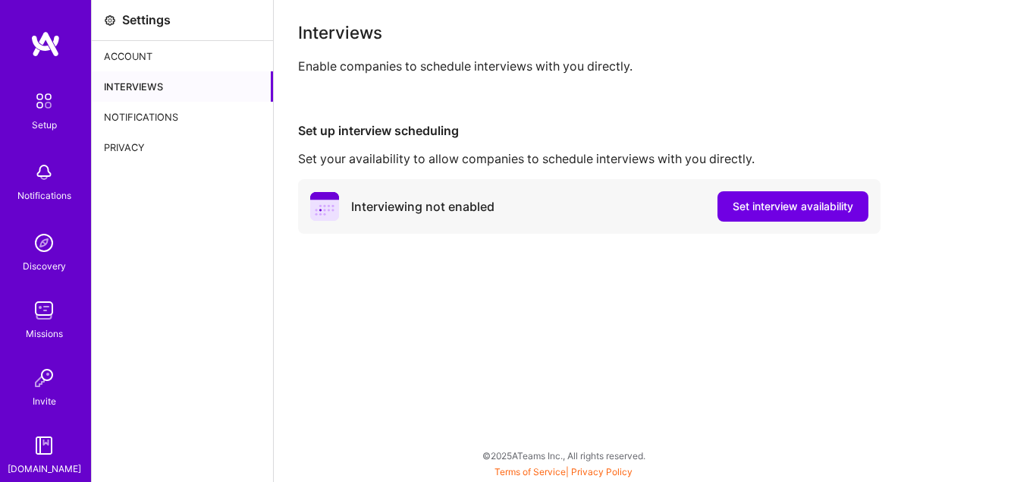
click at [130, 41] on div "Account" at bounding box center [182, 56] width 181 height 30
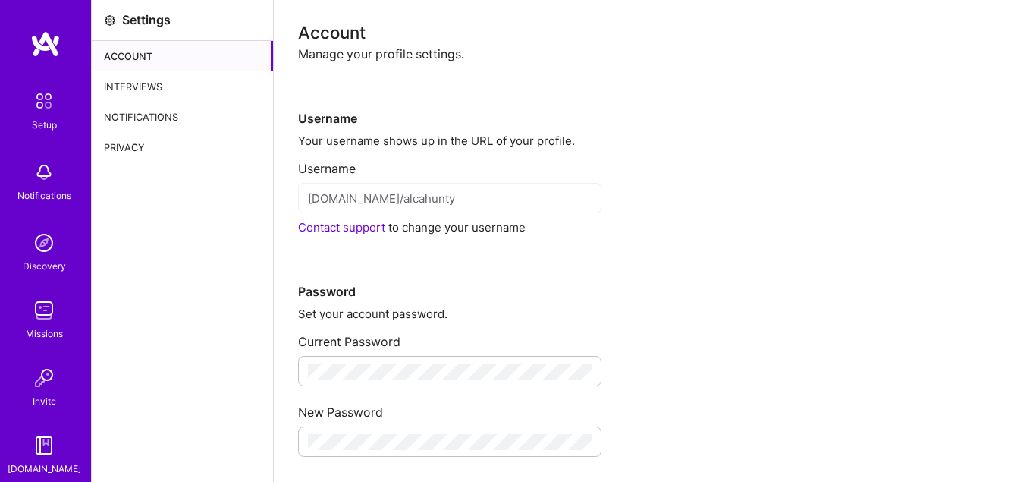
click at [131, 52] on div "Account" at bounding box center [182, 56] width 181 height 30
click at [130, 17] on div "Settings" at bounding box center [146, 20] width 49 height 16
click at [129, 142] on div "Privacy" at bounding box center [182, 147] width 181 height 30
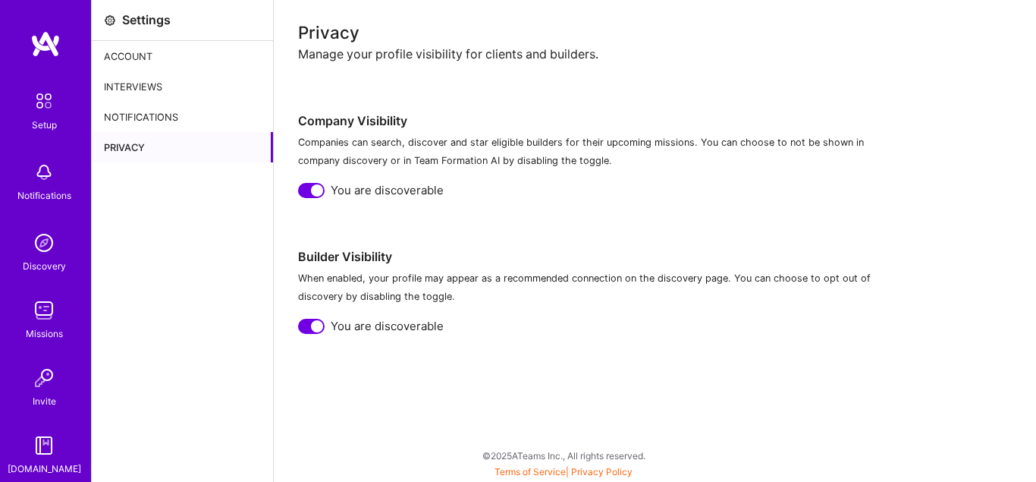
click at [132, 121] on div "Notifications" at bounding box center [182, 117] width 181 height 30
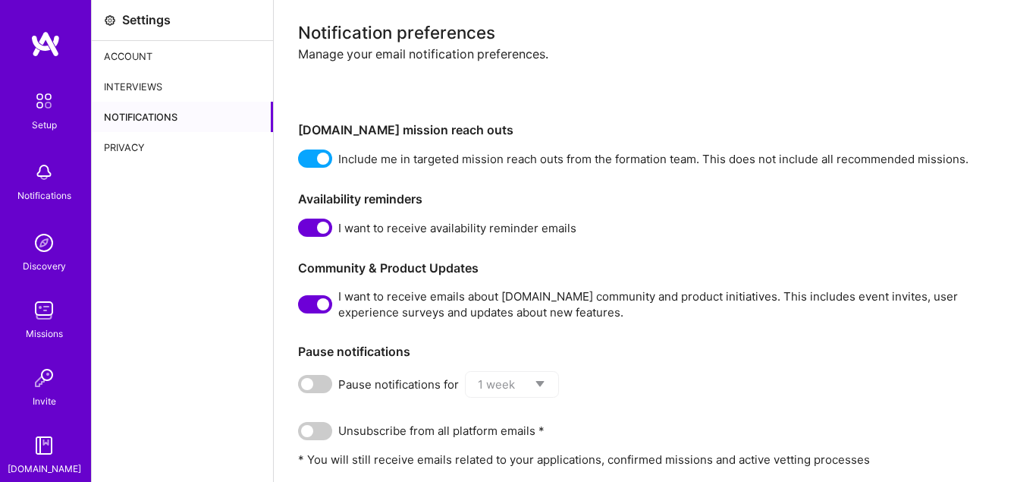
click at [127, 56] on div "Account" at bounding box center [182, 56] width 181 height 30
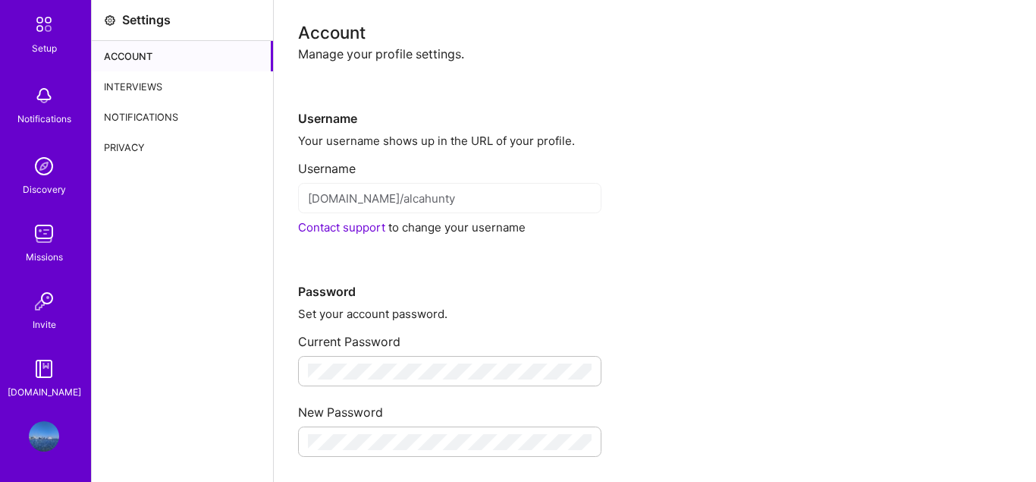
scroll to position [232, 0]
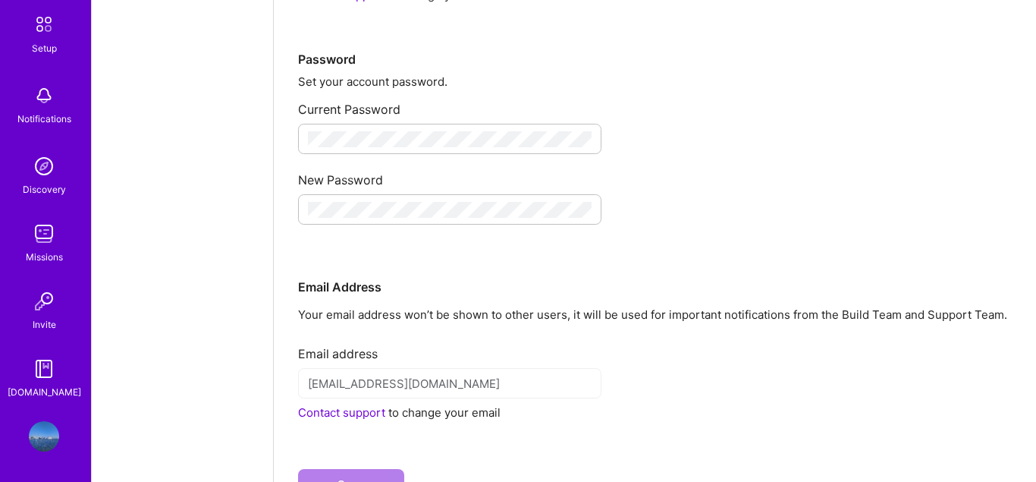
click at [38, 427] on img at bounding box center [44, 436] width 30 height 30
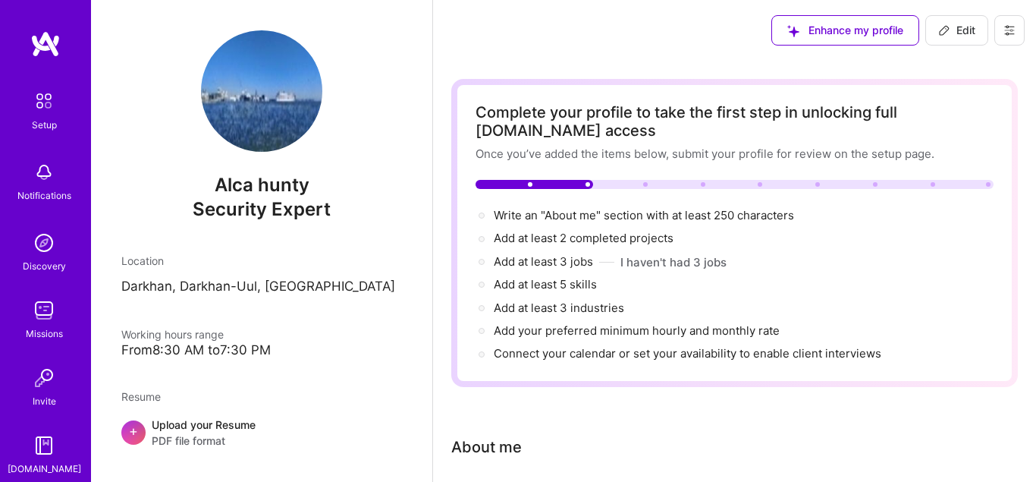
click at [1004, 23] on button at bounding box center [1009, 30] width 30 height 30
click at [957, 139] on button "Log Out" at bounding box center [968, 142] width 114 height 39
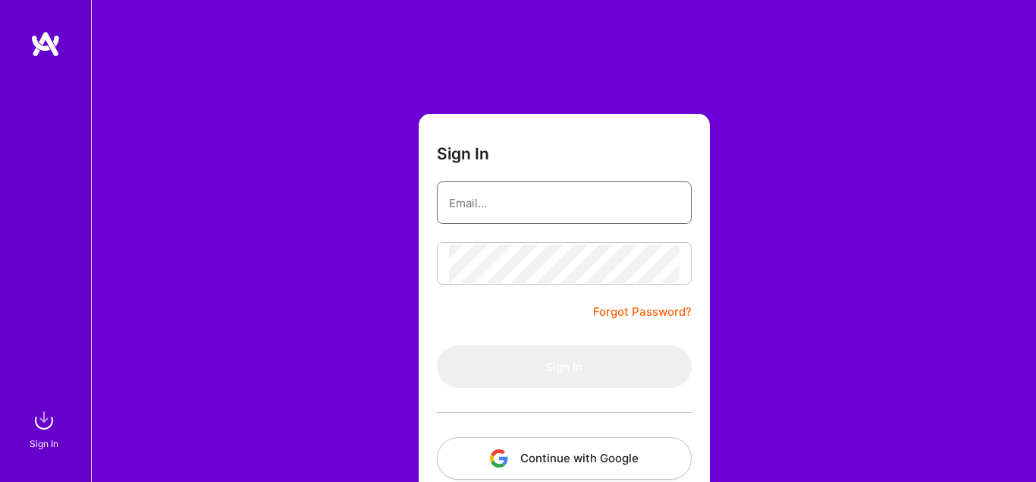
drag, startPoint x: 488, startPoint y: 197, endPoint x: 492, endPoint y: 212, distance: 15.6
click at [488, 197] on input "email" at bounding box center [564, 203] width 231 height 39
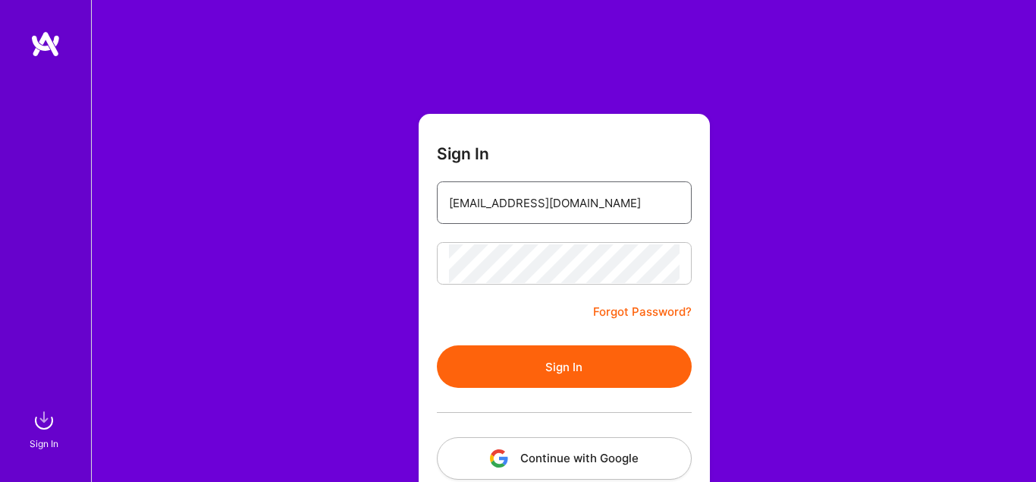
type input "[EMAIL_ADDRESS][DOMAIN_NAME]"
click at [556, 362] on button "Sign In" at bounding box center [564, 366] width 255 height 42
click at [534, 357] on button "Sign In" at bounding box center [564, 366] width 255 height 42
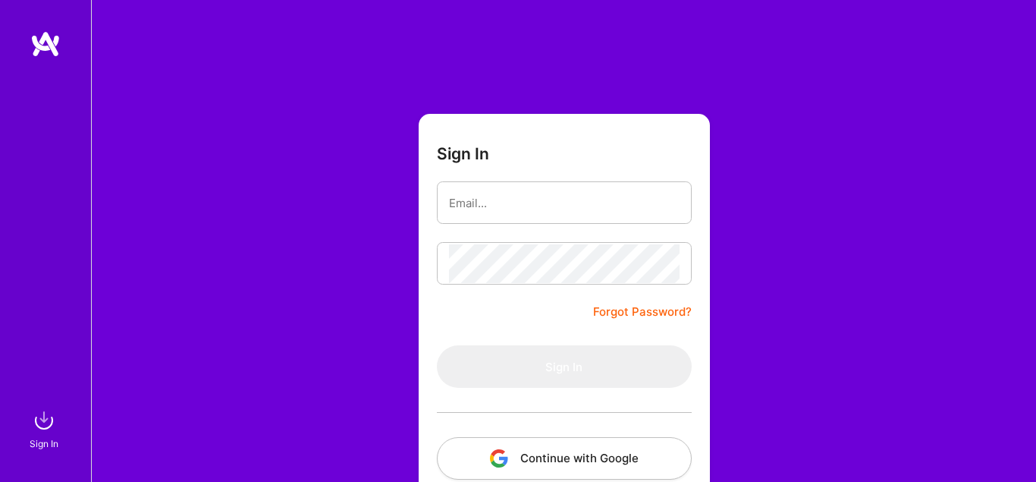
scroll to position [88, 0]
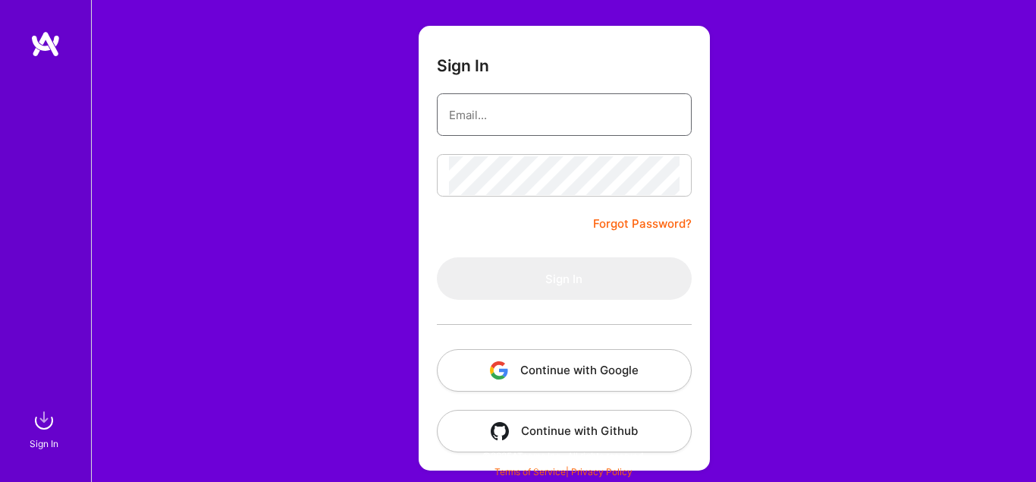
click at [551, 124] on input "email" at bounding box center [564, 115] width 231 height 39
click at [542, 140] on form "Sign In Forgot Password? Sign In Continue with Google Continue with Github" at bounding box center [564, 248] width 291 height 445
click at [544, 114] on input "email" at bounding box center [564, 115] width 231 height 39
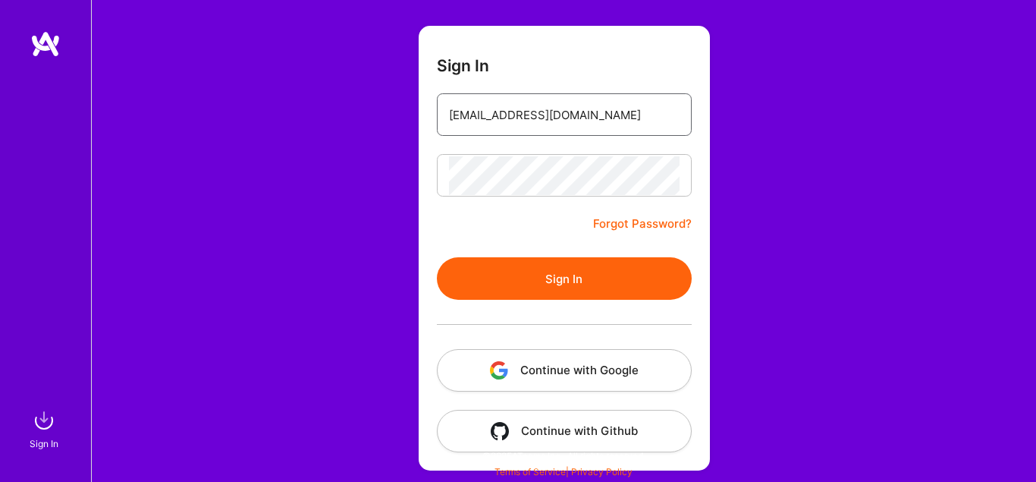
type input "[EMAIL_ADDRESS][DOMAIN_NAME]"
click at [564, 290] on button "Sign In" at bounding box center [564, 278] width 255 height 42
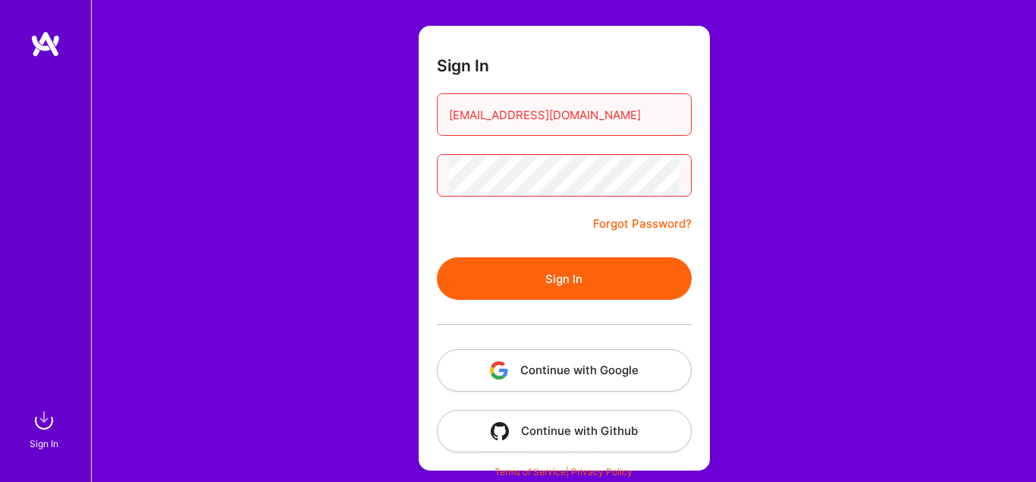
click at [509, 272] on button "Sign In" at bounding box center [564, 278] width 255 height 42
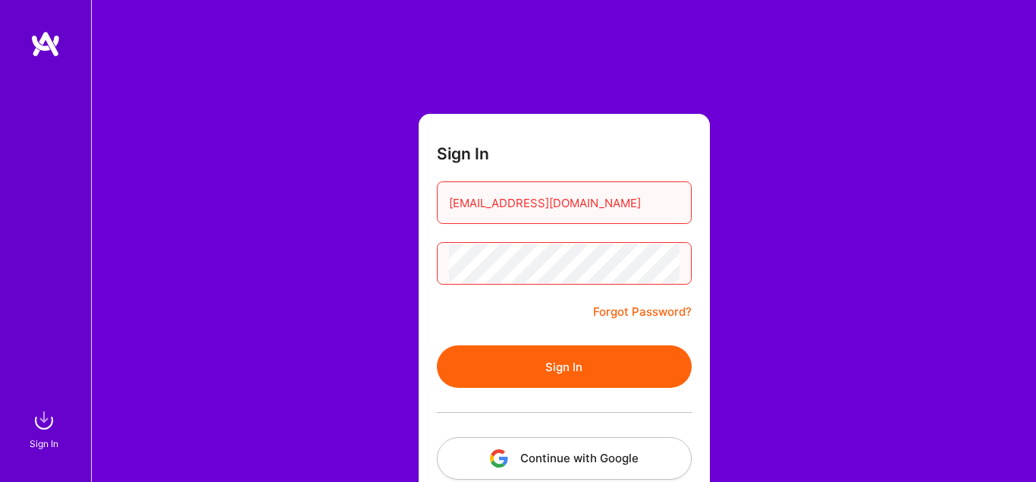
click at [470, 355] on button "Sign In" at bounding box center [564, 366] width 255 height 42
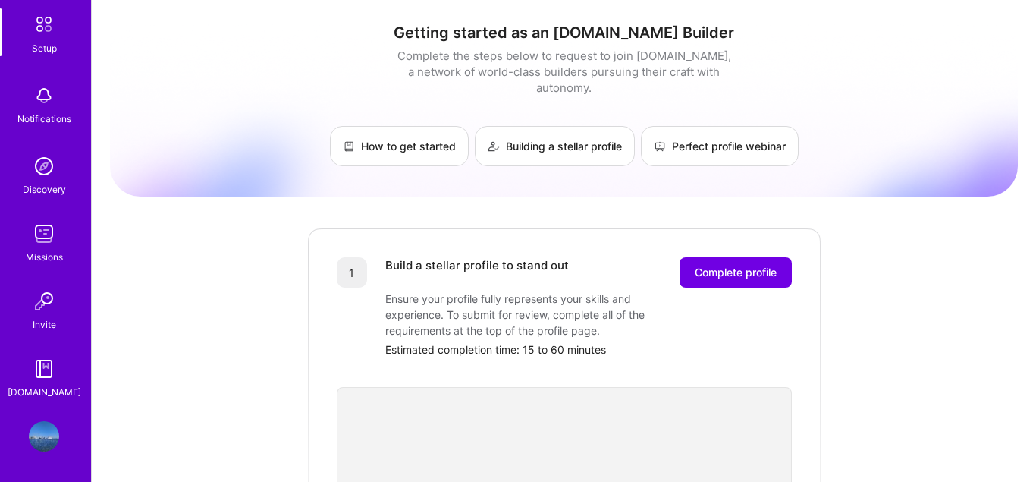
scroll to position [77, 0]
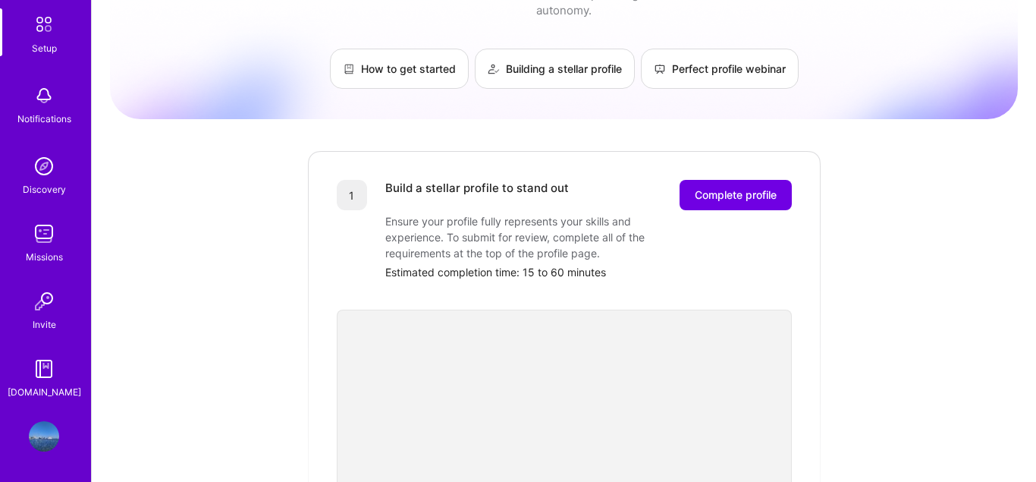
click at [46, 433] on img at bounding box center [44, 436] width 30 height 30
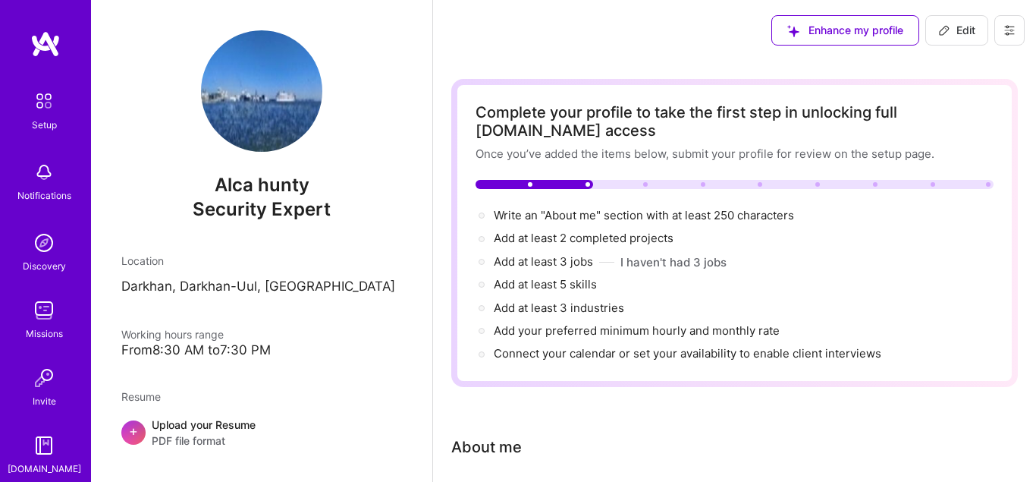
click at [45, 385] on img at bounding box center [44, 378] width 30 height 30
